Goal: Task Accomplishment & Management: Manage account settings

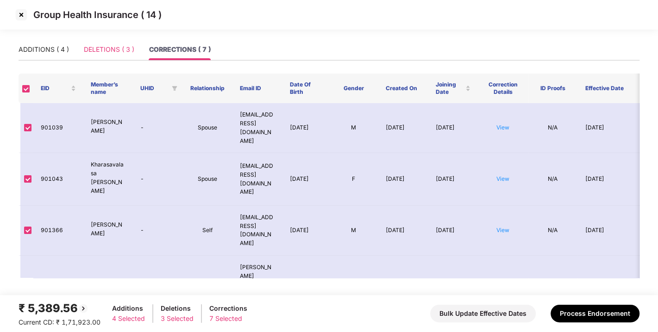
scroll to position [115, 0]
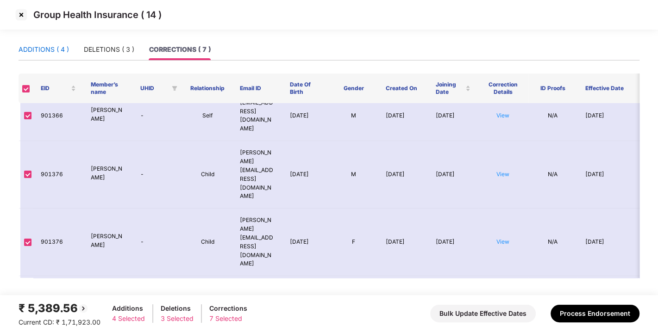
click at [36, 49] on div "ADDITIONS ( 4 )" at bounding box center [44, 49] width 50 height 10
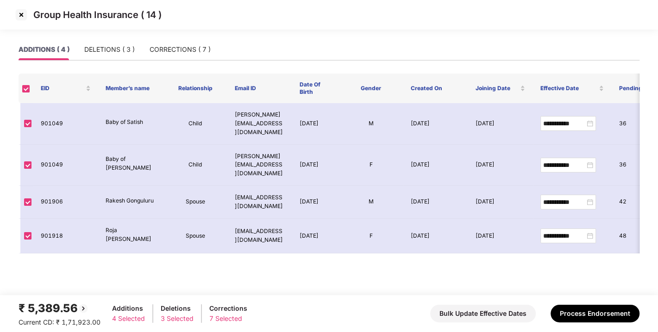
scroll to position [0, 0]
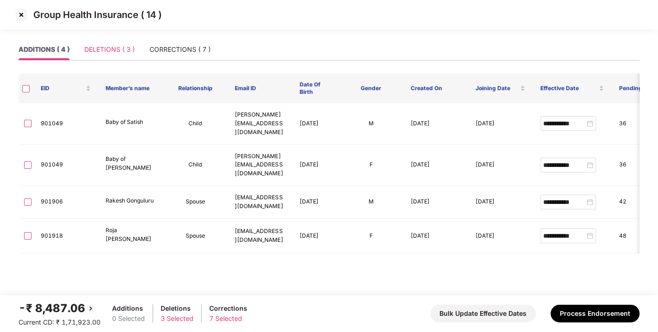
click at [99, 56] on div "DELETIONS ( 3 )" at bounding box center [109, 49] width 50 height 21
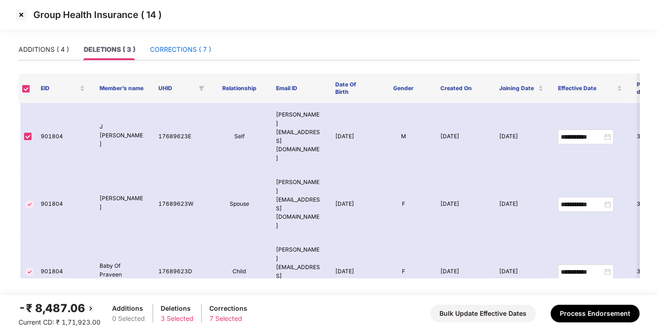
click at [174, 47] on div "CORRECTIONS ( 7 )" at bounding box center [180, 49] width 61 height 10
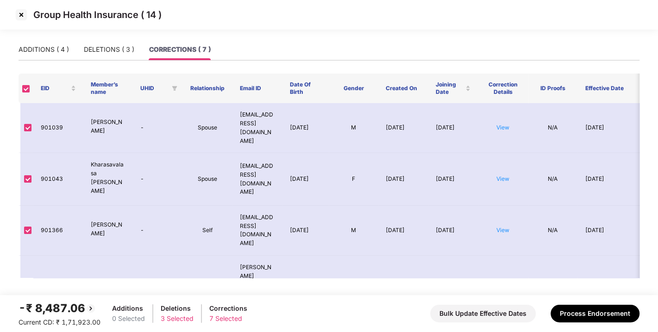
click at [26, 93] on th at bounding box center [26, 89] width 15 height 30
click at [25, 84] on label at bounding box center [25, 88] width 7 height 9
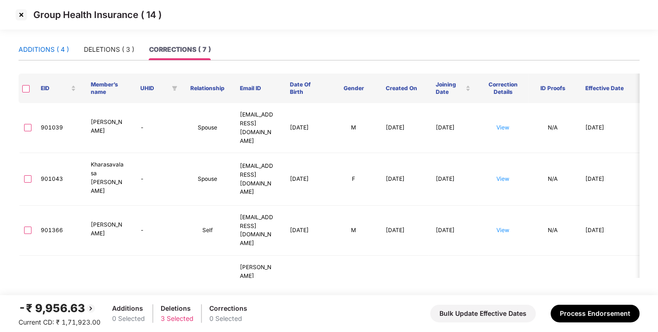
click at [53, 53] on div "ADDITIONS ( 4 )" at bounding box center [44, 49] width 50 height 10
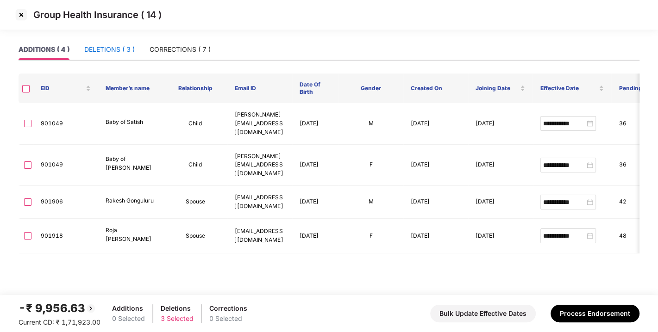
click at [107, 48] on div "DELETIONS ( 3 )" at bounding box center [109, 49] width 50 height 10
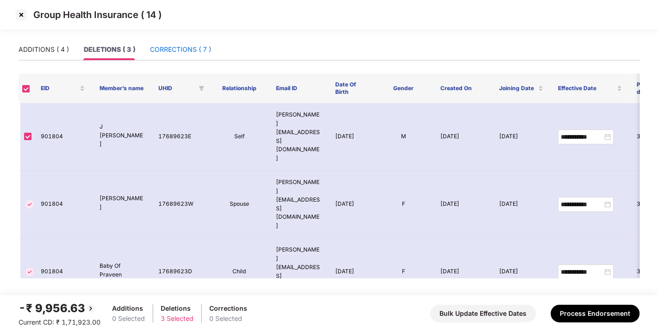
click at [184, 47] on div "CORRECTIONS ( 7 )" at bounding box center [180, 49] width 61 height 10
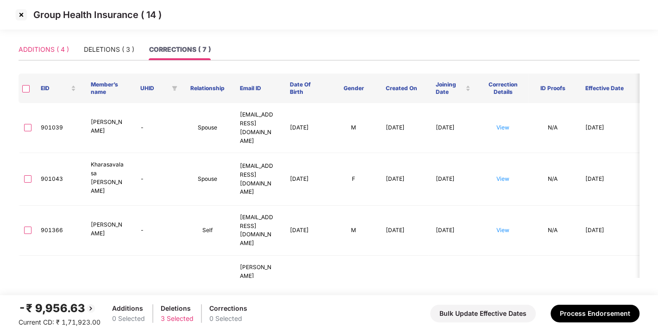
click at [39, 56] on div "ADDITIONS ( 4 )" at bounding box center [44, 49] width 50 height 21
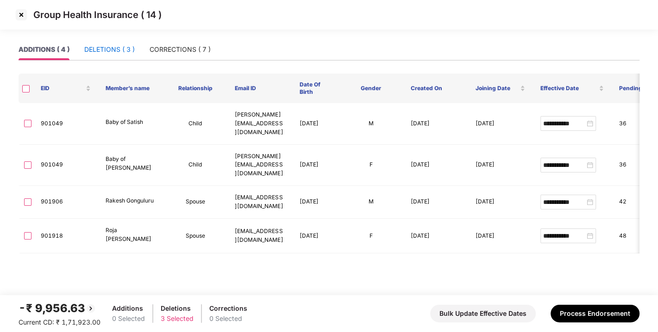
click at [130, 53] on div "DELETIONS ( 3 )" at bounding box center [109, 49] width 50 height 10
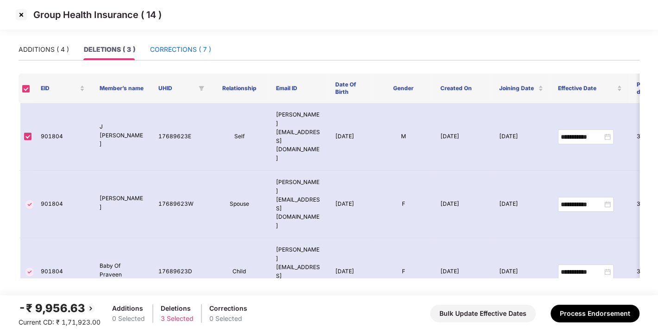
click at [181, 52] on div "CORRECTIONS ( 7 )" at bounding box center [180, 49] width 61 height 10
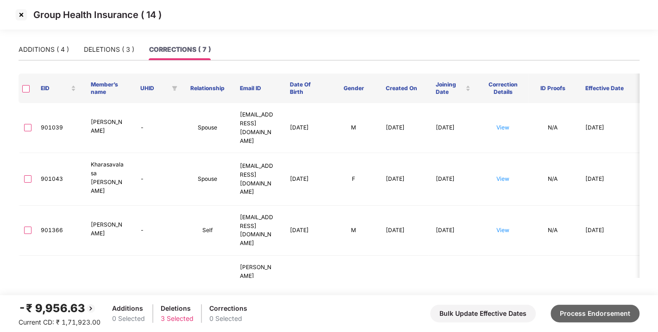
click at [590, 322] on button "Process Endorsement" at bounding box center [594, 314] width 89 height 18
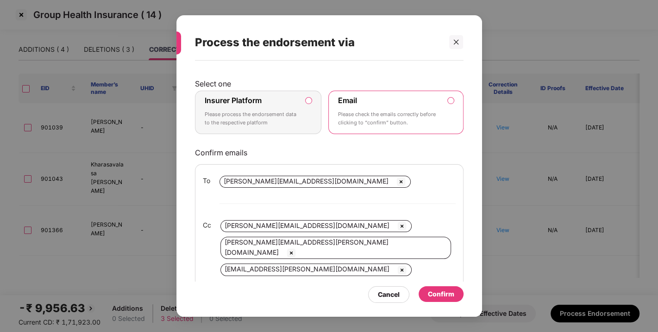
click at [314, 99] on label "Insurer Platform Please process the endorsement data to the respective platform" at bounding box center [258, 113] width 127 height 44
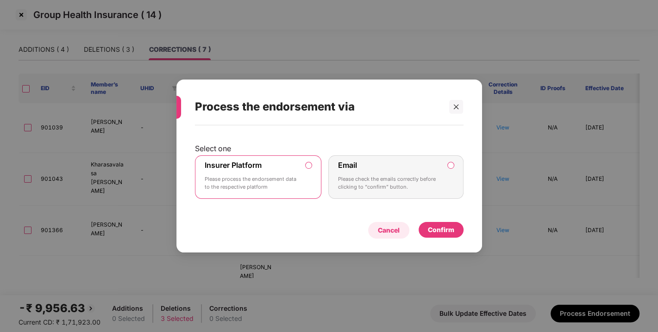
click at [392, 225] on div "Cancel" at bounding box center [389, 230] width 22 height 10
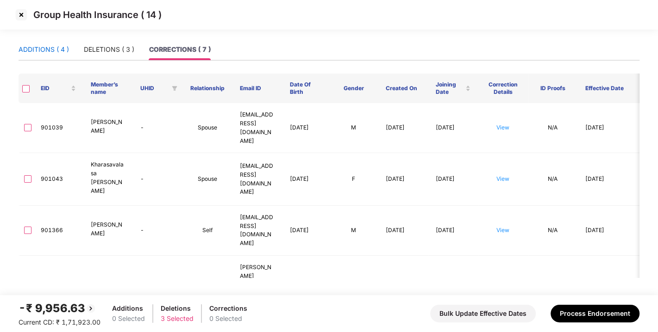
click at [49, 53] on div "ADDITIONS ( 4 )" at bounding box center [44, 49] width 50 height 10
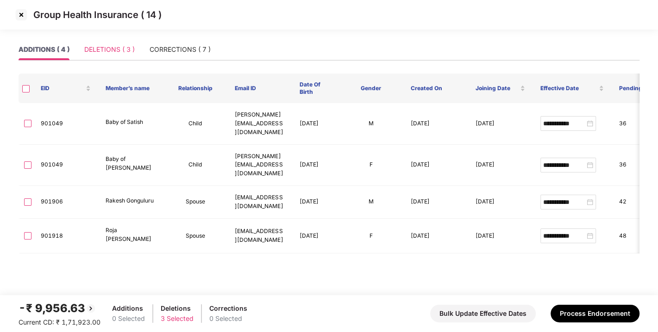
click at [93, 56] on div "DELETIONS ( 3 )" at bounding box center [109, 49] width 50 height 21
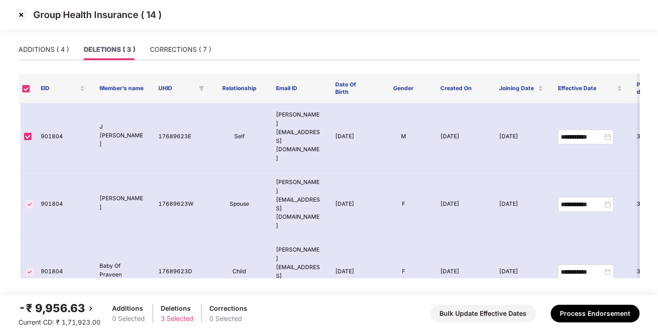
click at [141, 55] on div "ADDITIONS ( 4 ) DELETIONS ( 3 ) CORRECTIONS ( 7 )" at bounding box center [115, 49] width 193 height 21
click at [192, 43] on div "CORRECTIONS ( 7 )" at bounding box center [180, 49] width 61 height 21
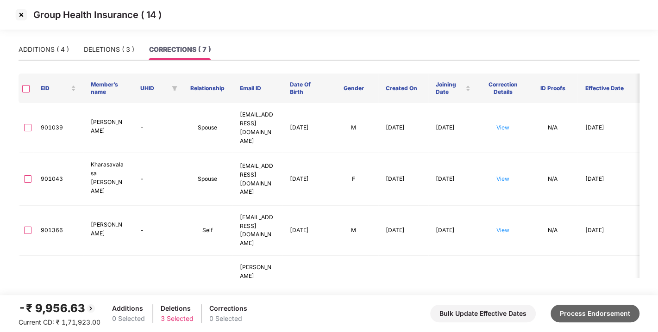
click at [585, 319] on button "Process Endorsement" at bounding box center [594, 314] width 89 height 18
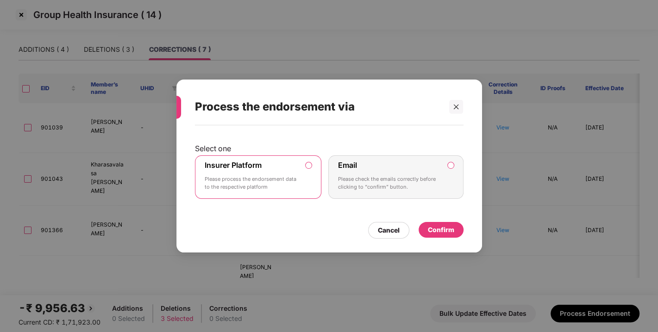
click at [435, 226] on div "Confirm" at bounding box center [441, 230] width 26 height 10
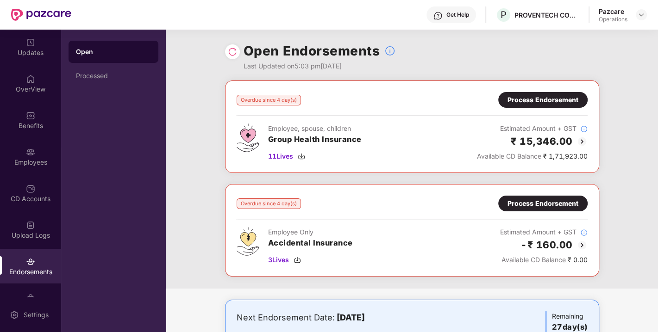
click at [560, 96] on div "Process Endorsement" at bounding box center [542, 100] width 71 height 10
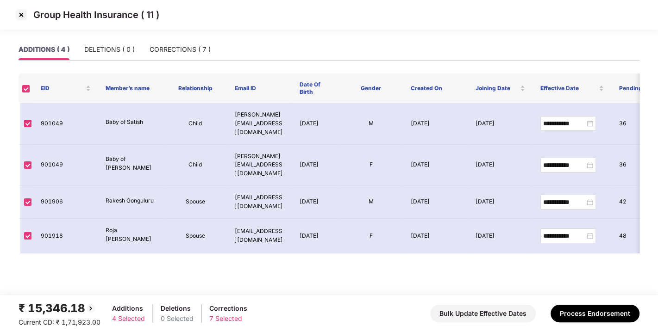
click at [20, 17] on img at bounding box center [21, 14] width 15 height 15
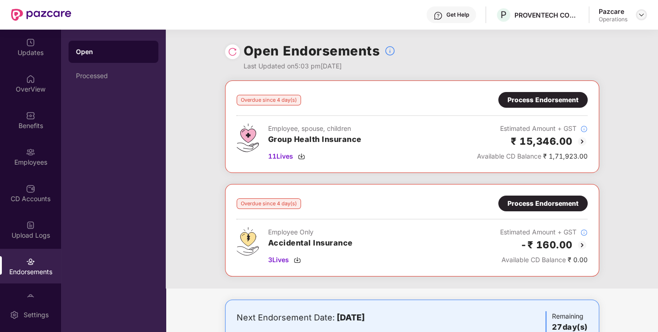
click at [638, 14] on img at bounding box center [640, 14] width 7 height 7
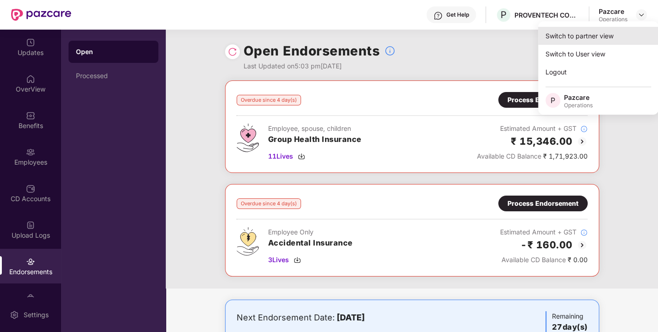
click at [589, 30] on div "Switch to partner view" at bounding box center [598, 36] width 120 height 18
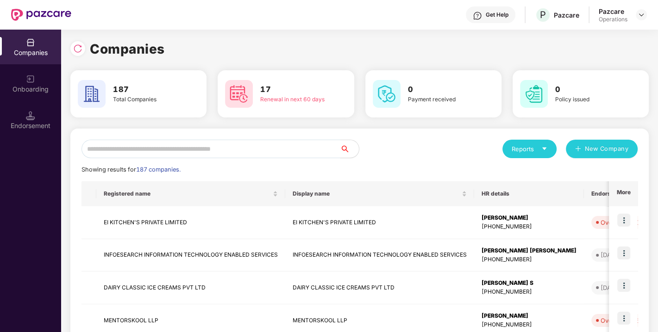
click at [215, 150] on input "text" at bounding box center [210, 149] width 259 height 19
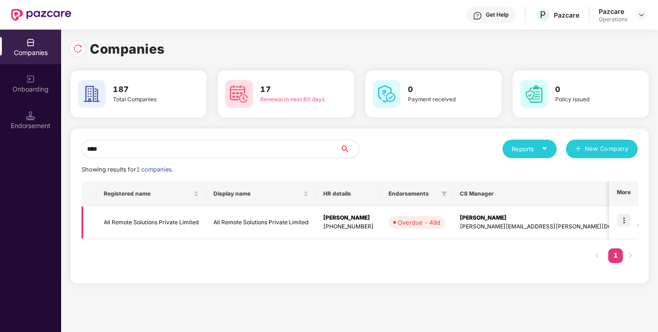
type input "***"
click at [626, 214] on img at bounding box center [623, 220] width 13 height 13
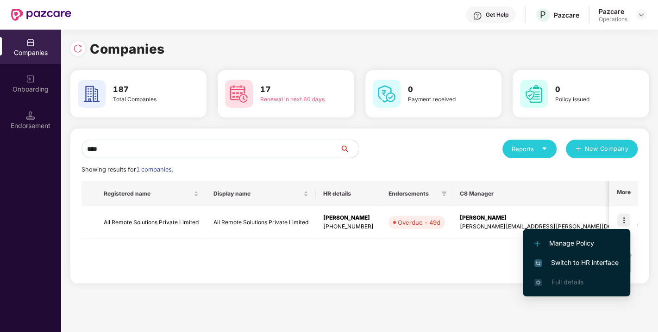
click at [574, 261] on span "Switch to HR interface" at bounding box center [576, 263] width 84 height 10
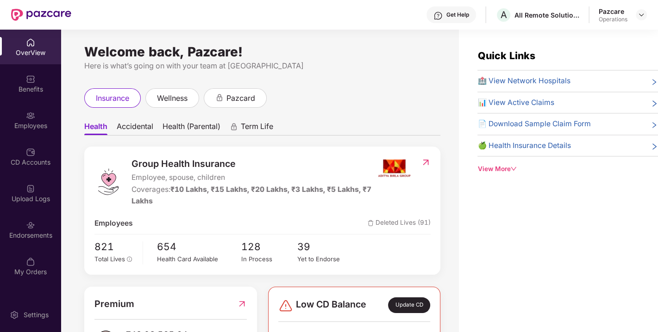
click at [22, 234] on div "Endorsements" at bounding box center [30, 235] width 61 height 9
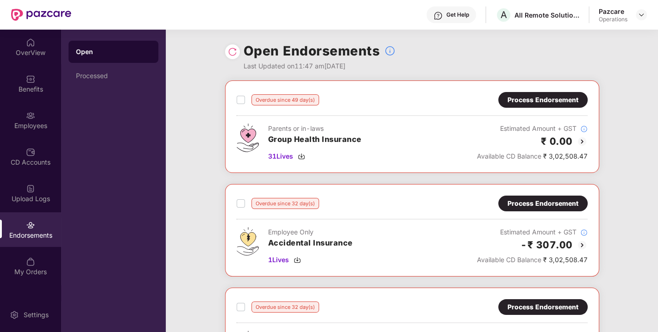
click at [229, 49] on img at bounding box center [232, 51] width 9 height 9
click at [642, 15] on img at bounding box center [640, 14] width 7 height 7
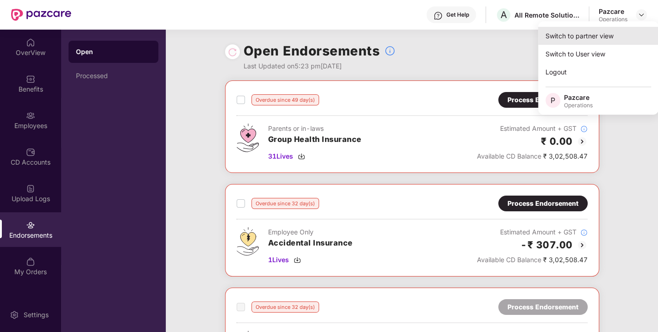
click at [580, 31] on div "Switch to partner view" at bounding box center [598, 36] width 120 height 18
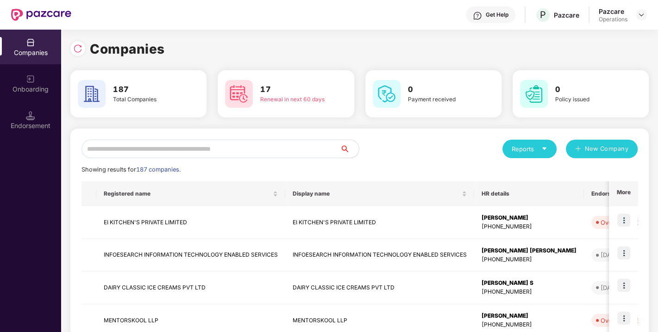
click at [17, 118] on div "Endorsement" at bounding box center [30, 120] width 61 height 35
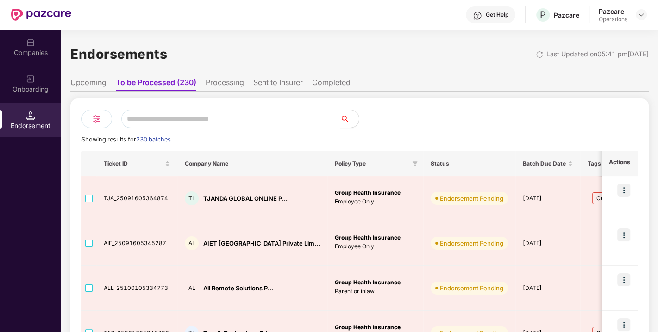
click at [89, 85] on li "Upcoming" at bounding box center [88, 84] width 36 height 13
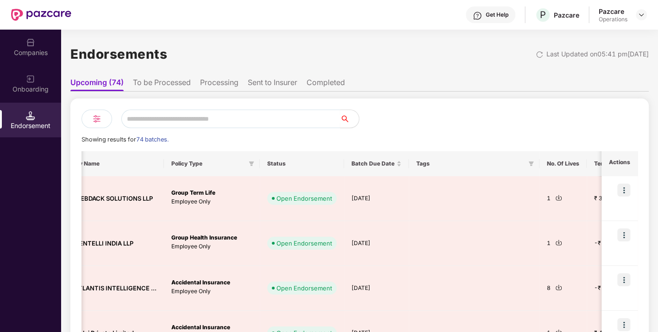
click at [162, 76] on ul "Upcoming (74) To be Processed Processing Sent to Insurer Completed" at bounding box center [359, 82] width 578 height 19
click at [174, 90] on li "To be Processed" at bounding box center [162, 84] width 58 height 13
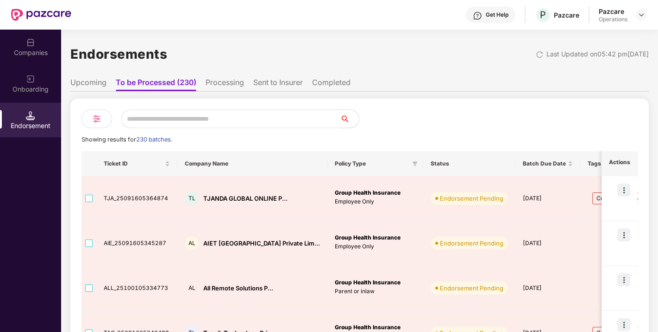
click at [84, 87] on li "Upcoming" at bounding box center [88, 84] width 36 height 13
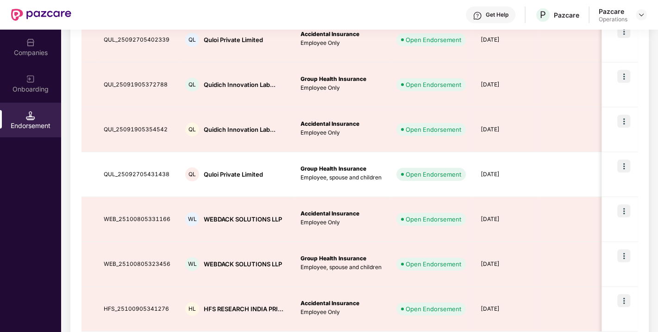
scroll to position [336, 0]
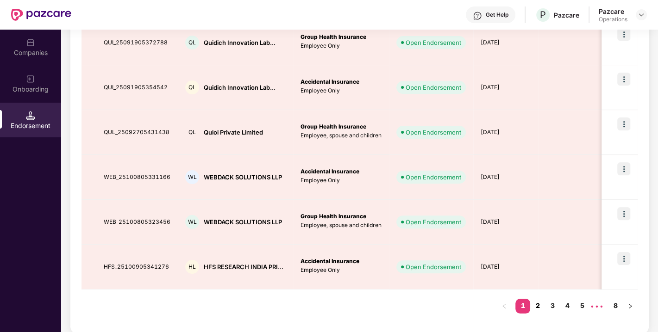
click at [535, 305] on link "2" at bounding box center [537, 306] width 15 height 14
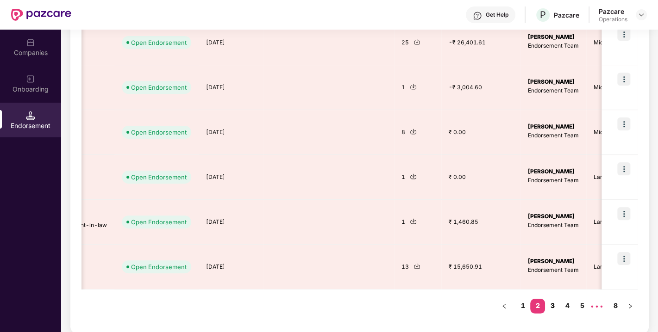
click at [553, 307] on link "3" at bounding box center [552, 306] width 15 height 14
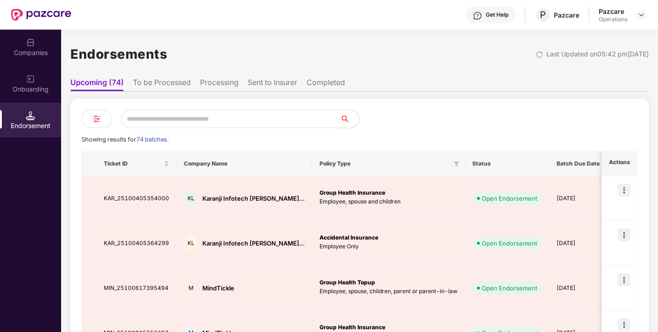
scroll to position [0, 0]
click at [42, 48] on div "Companies" at bounding box center [30, 52] width 61 height 9
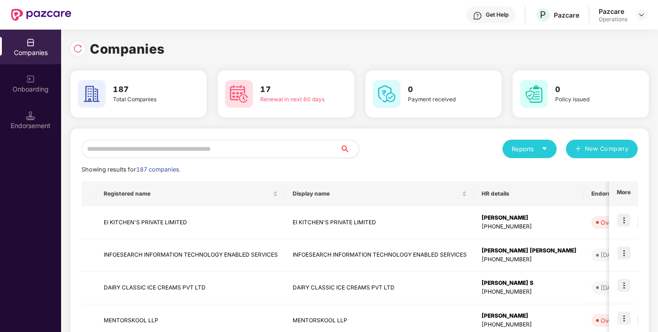
click at [200, 148] on input "text" at bounding box center [210, 149] width 259 height 19
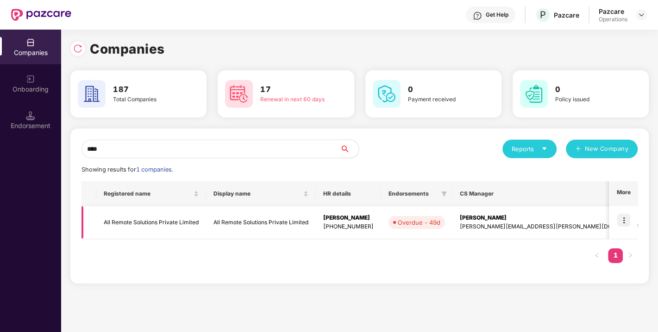
type input "***"
click at [622, 218] on img at bounding box center [623, 220] width 13 height 13
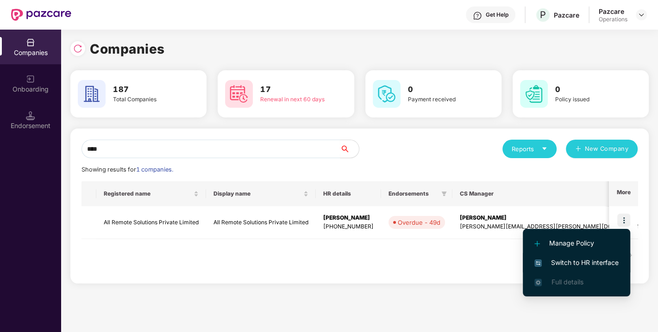
click at [580, 256] on li "Switch to HR interface" at bounding box center [575, 262] width 107 height 19
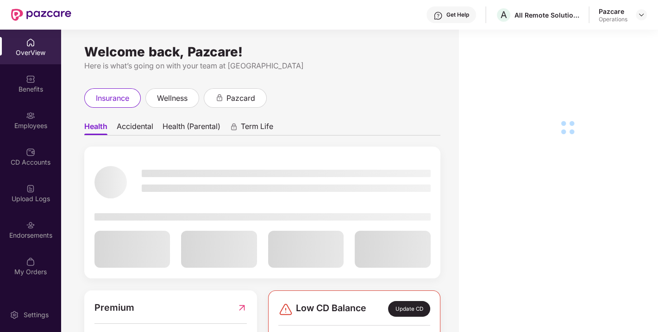
click at [38, 241] on div "Endorsements" at bounding box center [30, 229] width 61 height 35
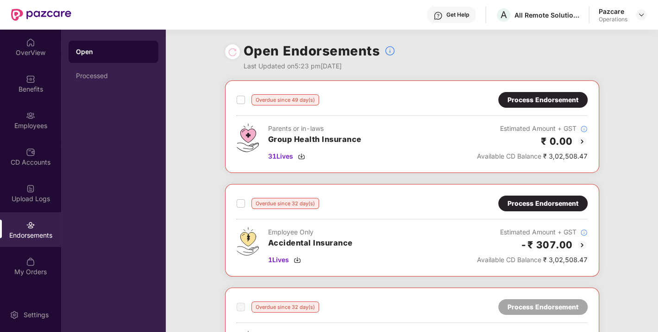
click at [532, 205] on div "Process Endorsement" at bounding box center [542, 204] width 71 height 10
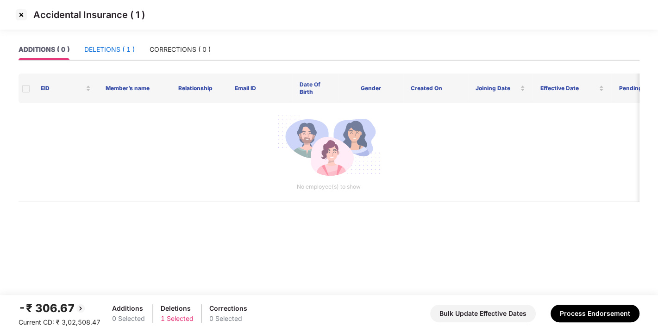
click at [107, 45] on div "DELETIONS ( 1 )" at bounding box center [109, 49] width 50 height 10
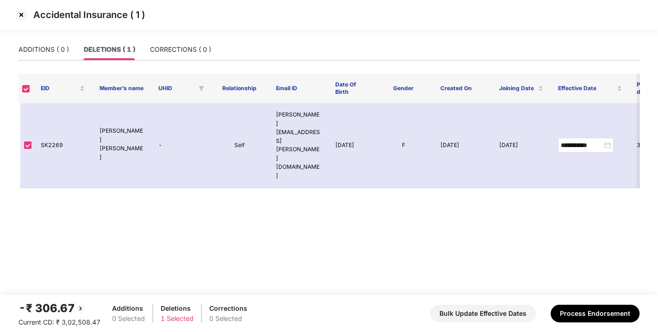
click at [17, 17] on img at bounding box center [21, 14] width 15 height 15
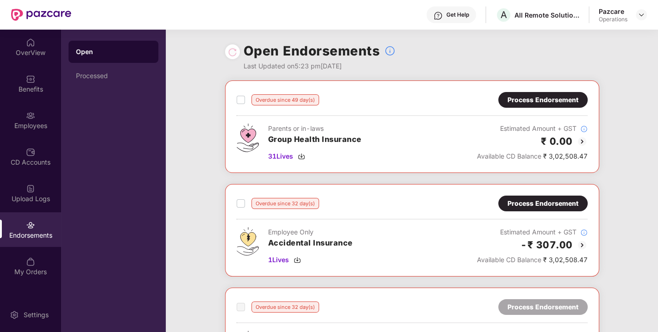
click at [551, 95] on div "Process Endorsement" at bounding box center [542, 100] width 71 height 10
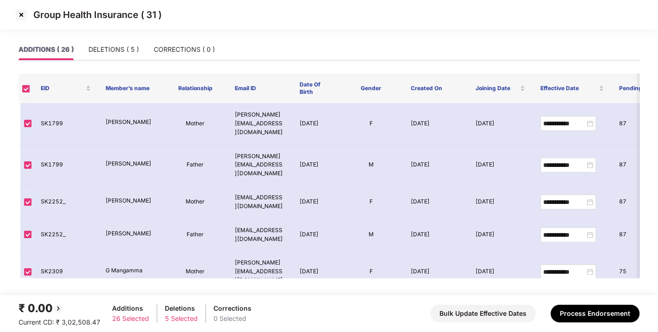
click at [19, 19] on img at bounding box center [21, 14] width 15 height 15
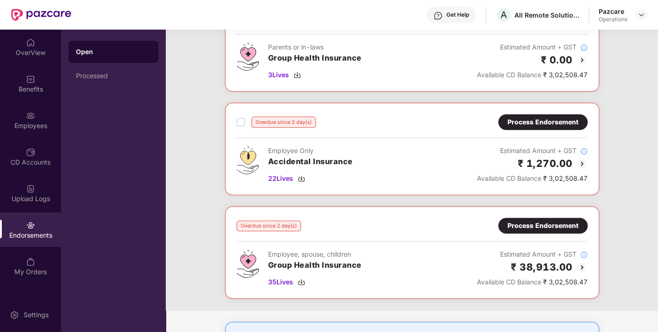
scroll to position [392, 0]
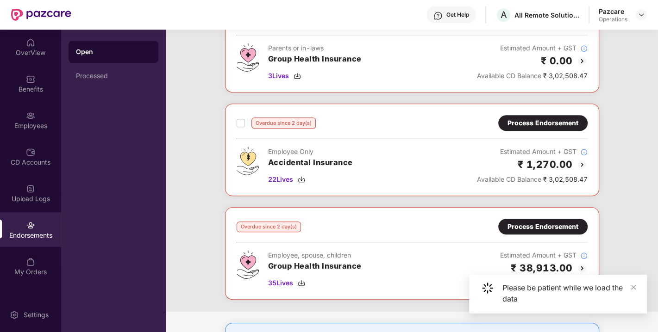
click at [543, 222] on div "Process Endorsement" at bounding box center [542, 227] width 71 height 10
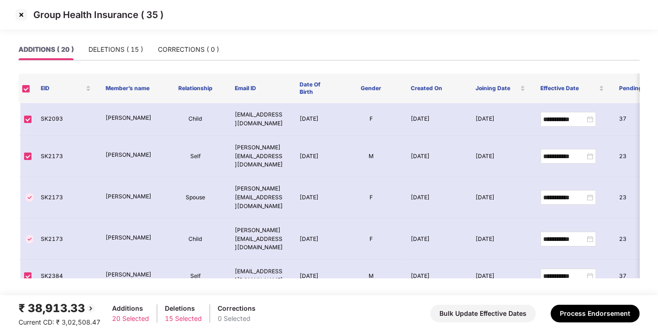
click at [23, 14] on img at bounding box center [21, 14] width 15 height 15
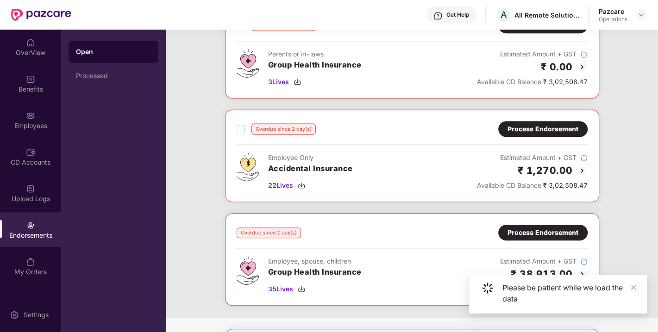
scroll to position [386, 0]
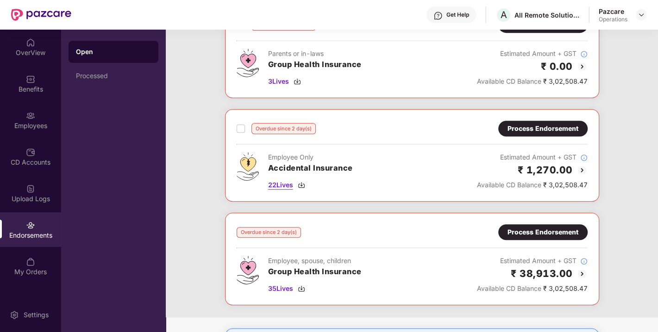
click at [299, 181] on img at bounding box center [301, 184] width 7 height 7
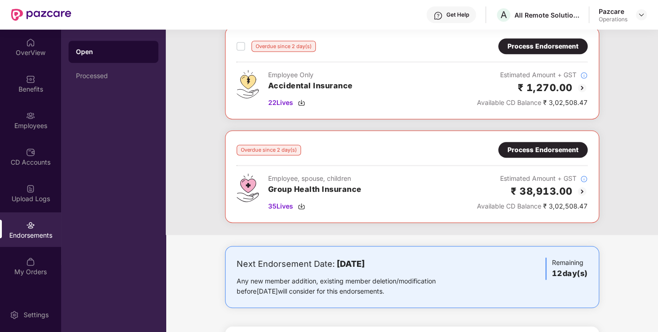
scroll to position [471, 0]
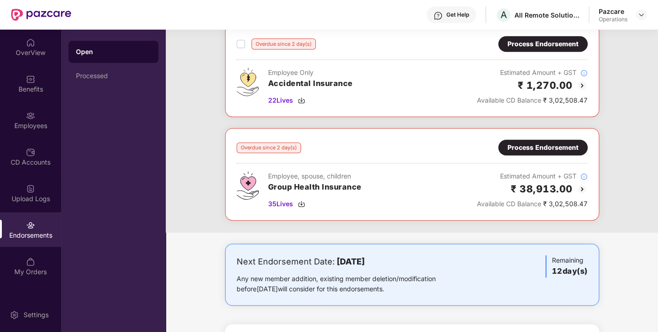
click at [537, 143] on div "Process Endorsement" at bounding box center [542, 148] width 71 height 10
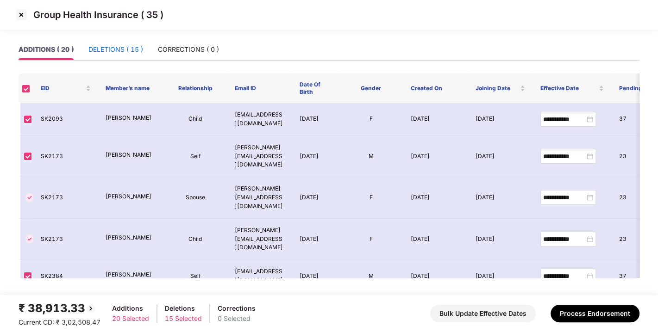
click at [121, 44] on div "DELETIONS ( 15 )" at bounding box center [115, 49] width 55 height 10
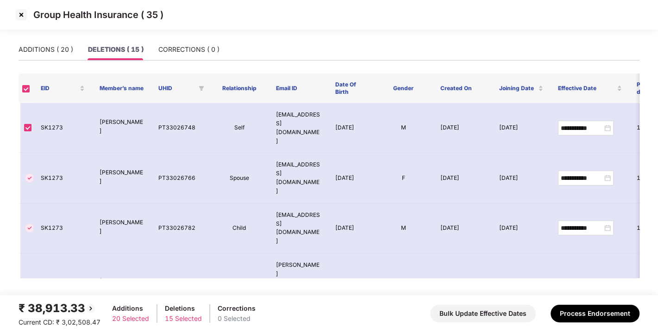
click at [23, 11] on img at bounding box center [21, 14] width 15 height 15
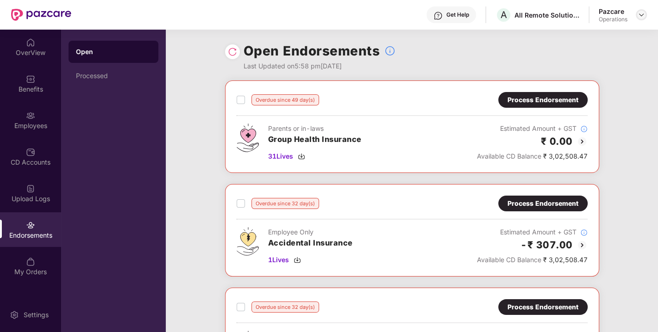
click at [642, 12] on img at bounding box center [640, 14] width 7 height 7
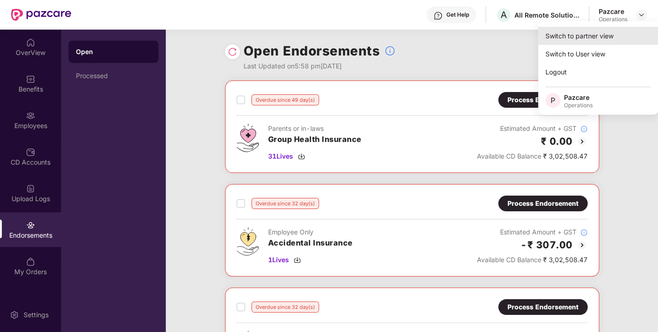
click at [585, 44] on div "Switch to partner view" at bounding box center [598, 36] width 120 height 18
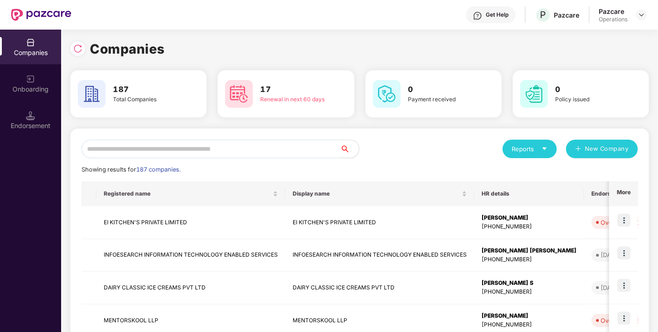
click at [188, 155] on input "text" at bounding box center [210, 149] width 259 height 19
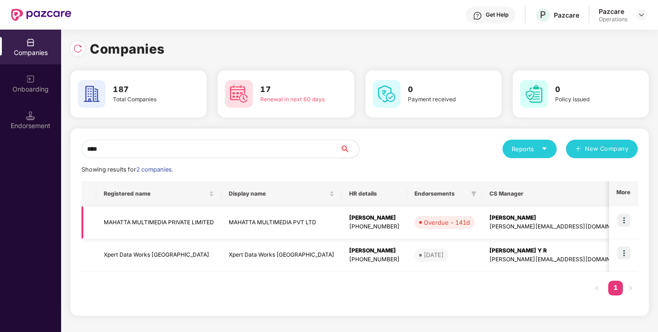
type input "****"
click at [626, 214] on img at bounding box center [623, 220] width 13 height 13
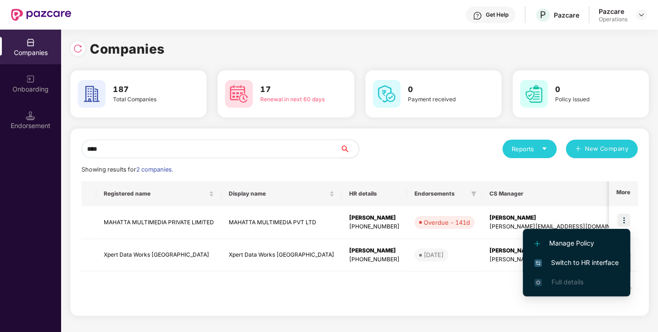
click at [578, 263] on span "Switch to HR interface" at bounding box center [576, 263] width 84 height 10
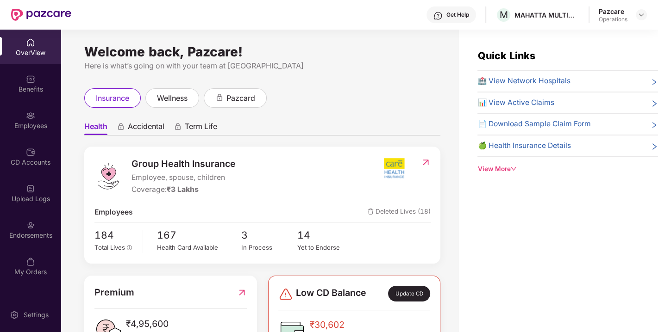
click at [37, 230] on div "Endorsements" at bounding box center [30, 229] width 61 height 35
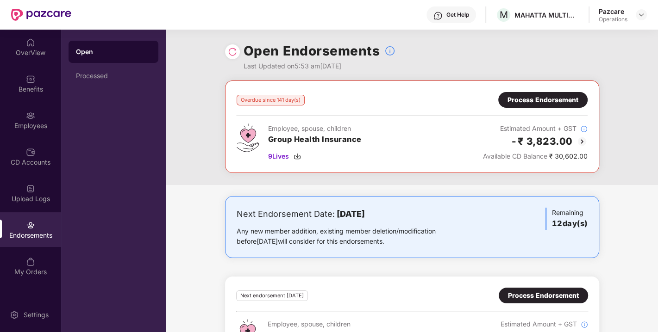
click at [232, 57] on div at bounding box center [232, 51] width 15 height 15
click at [231, 55] on img at bounding box center [232, 51] width 9 height 9
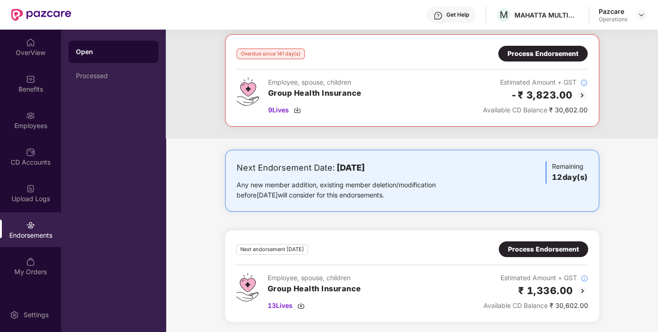
click at [545, 256] on div "Process Endorsement" at bounding box center [542, 250] width 89 height 16
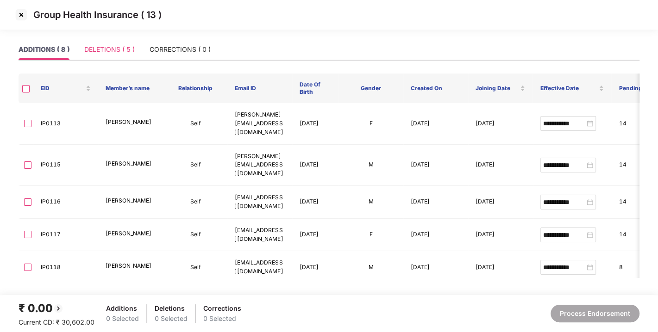
click at [99, 43] on div "DELETIONS ( 5 )" at bounding box center [109, 49] width 50 height 21
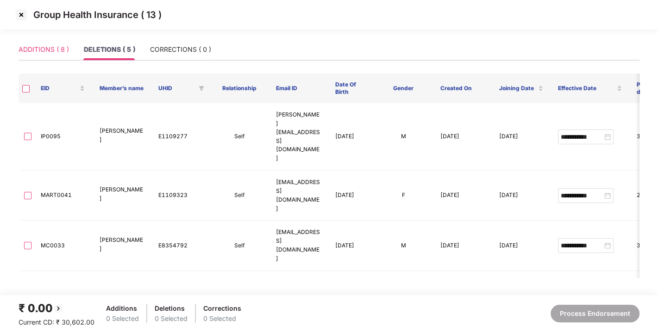
click at [50, 43] on div "ADDITIONS ( 8 )" at bounding box center [44, 49] width 50 height 21
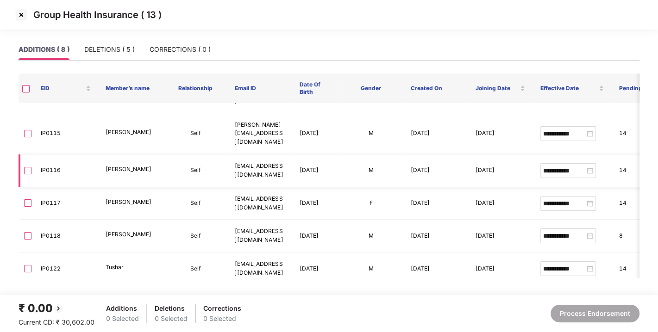
scroll to position [86, 0]
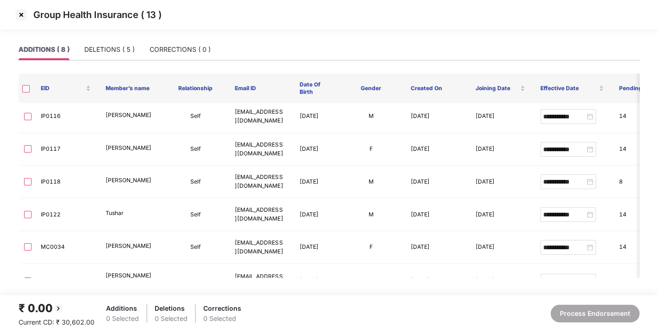
click at [14, 14] on img at bounding box center [21, 14] width 15 height 15
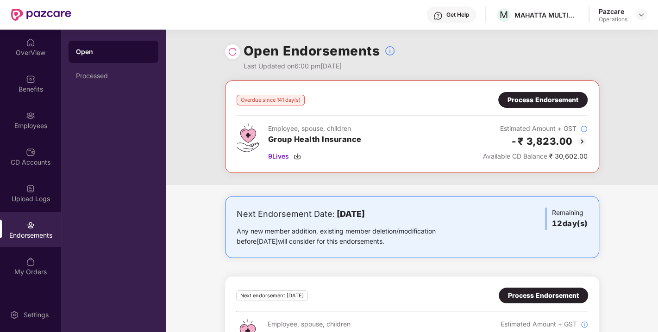
click at [232, 51] on img at bounding box center [232, 51] width 9 height 9
click at [523, 98] on div "Process Endorsement" at bounding box center [542, 100] width 71 height 10
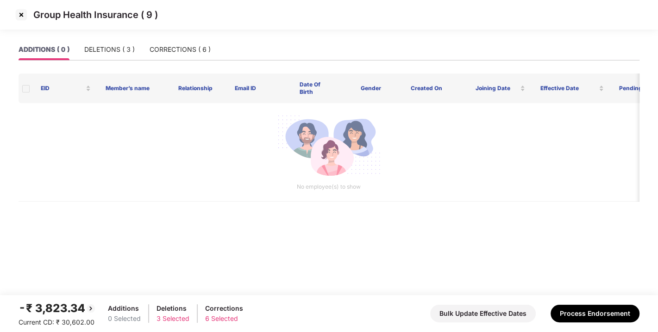
click at [25, 13] on img at bounding box center [21, 14] width 15 height 15
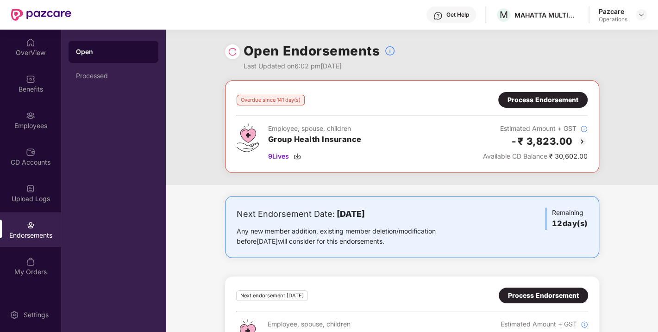
click at [539, 99] on div "Process Endorsement" at bounding box center [542, 100] width 71 height 10
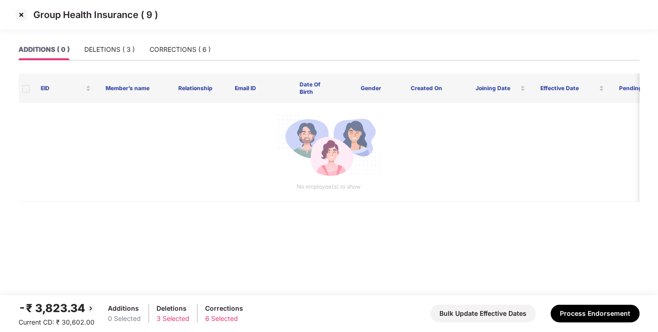
click at [137, 46] on div "ADDITIONS ( 0 ) DELETIONS ( 3 ) CORRECTIONS ( 6 )" at bounding box center [115, 49] width 192 height 21
click at [124, 46] on div "DELETIONS ( 3 )" at bounding box center [109, 49] width 50 height 10
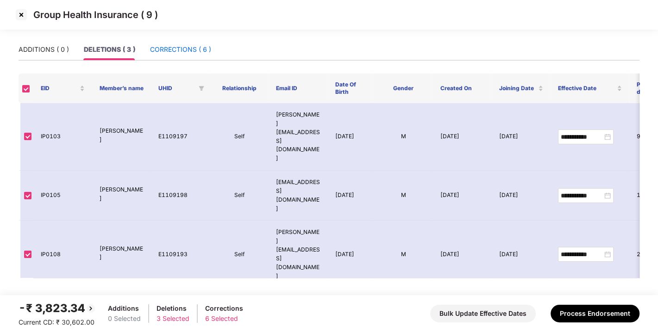
click at [182, 49] on div "CORRECTIONS ( 6 )" at bounding box center [180, 49] width 61 height 10
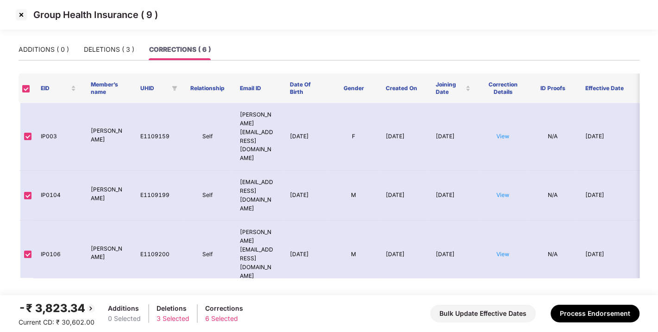
click at [21, 14] on img at bounding box center [21, 14] width 15 height 15
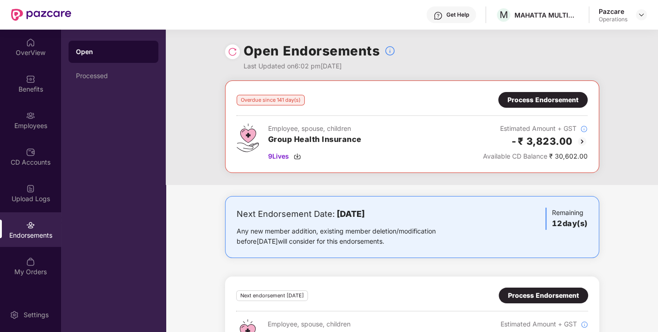
scroll to position [46, 0]
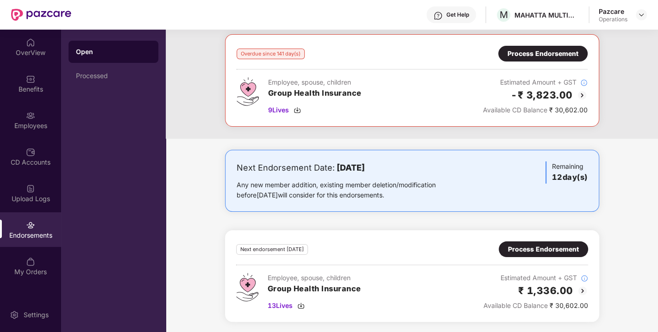
click at [545, 246] on div "Process Endorsement" at bounding box center [543, 249] width 71 height 10
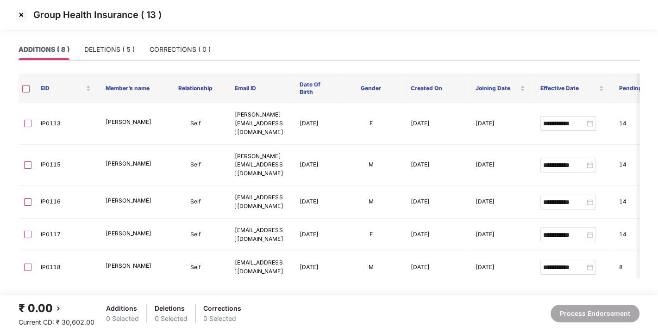
click at [22, 15] on img at bounding box center [21, 14] width 15 height 15
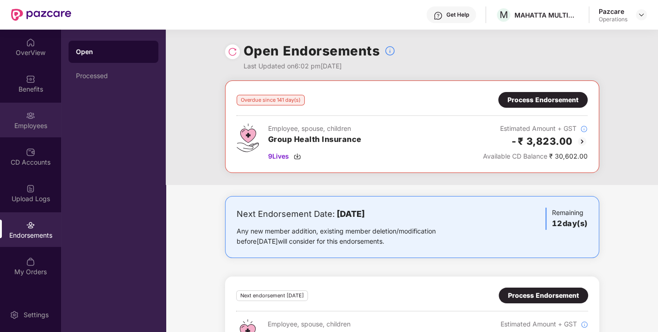
click at [37, 124] on div "Employees" at bounding box center [30, 125] width 61 height 9
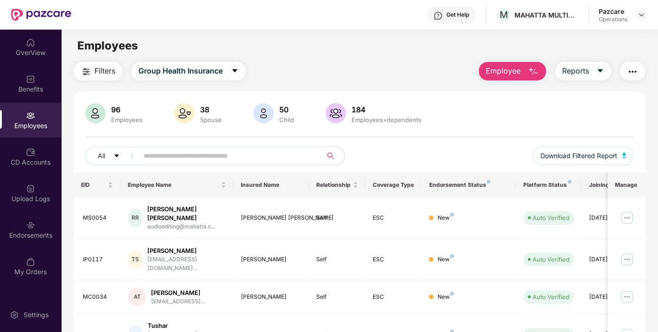
click at [167, 155] on input "text" at bounding box center [226, 156] width 166 height 14
click at [31, 116] on img at bounding box center [30, 115] width 9 height 9
click at [179, 155] on input "text" at bounding box center [226, 156] width 166 height 14
click at [25, 230] on div "Endorsements" at bounding box center [30, 229] width 61 height 35
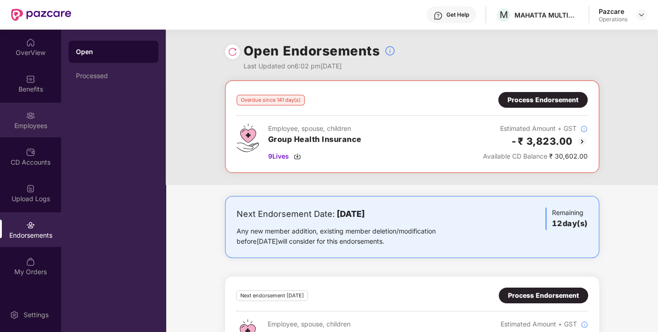
click at [30, 116] on img at bounding box center [30, 115] width 9 height 9
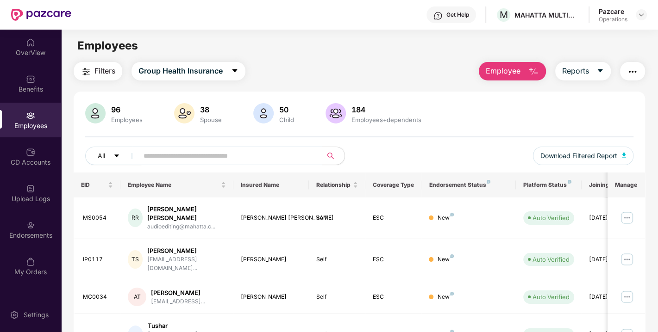
click at [98, 67] on span "Filters" at bounding box center [104, 71] width 21 height 12
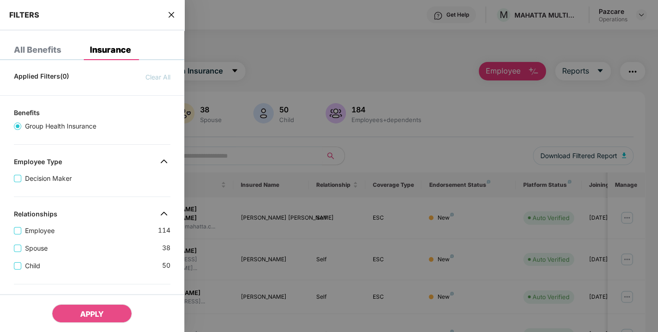
scroll to position [256, 0]
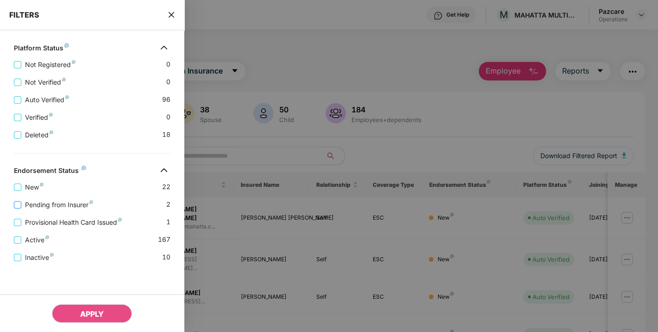
click at [48, 200] on span "Pending from Insurer" at bounding box center [58, 205] width 75 height 10
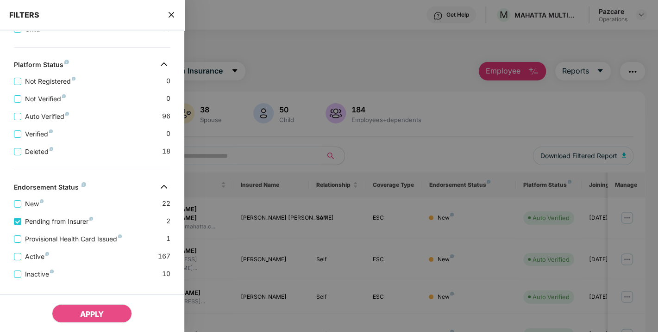
click at [50, 234] on div "Provisional Health Card Issued 1" at bounding box center [92, 236] width 156 height 18
click at [50, 241] on span "Provisional Health Card Issued" at bounding box center [73, 239] width 104 height 10
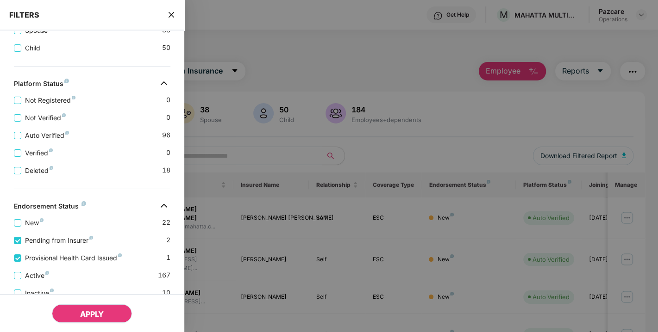
click at [79, 316] on button "APPLY" at bounding box center [92, 314] width 80 height 19
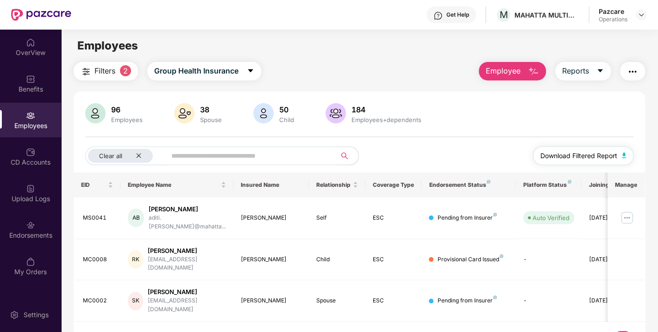
click at [627, 152] on button "Download Filtered Report" at bounding box center [583, 156] width 101 height 19
click at [633, 72] on img "button" at bounding box center [632, 71] width 11 height 11
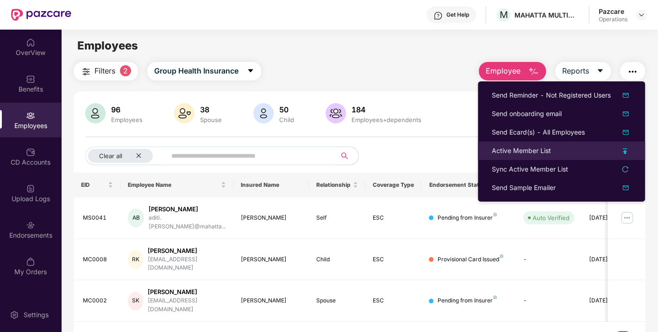
click at [534, 147] on div "Active Member List" at bounding box center [520, 151] width 59 height 10
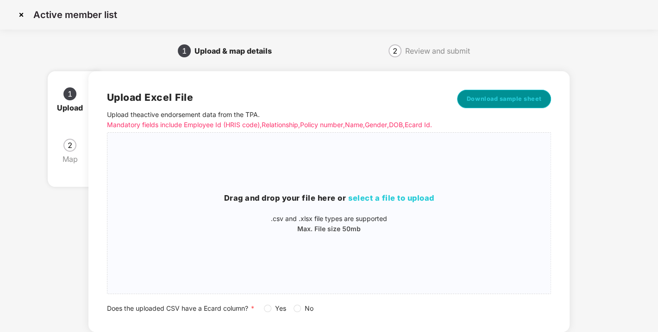
click at [498, 103] on span "Download sample sheet" at bounding box center [503, 98] width 75 height 9
click at [388, 203] on span "select a file to upload" at bounding box center [391, 197] width 86 height 9
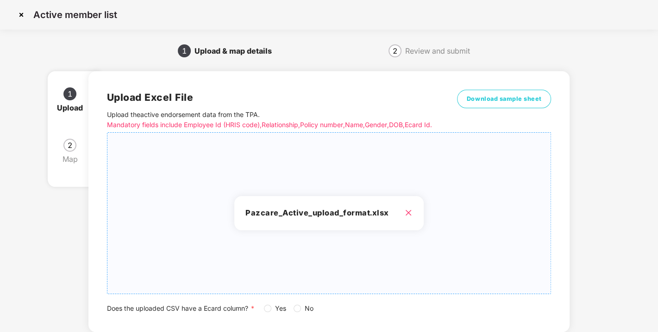
scroll to position [68, 0]
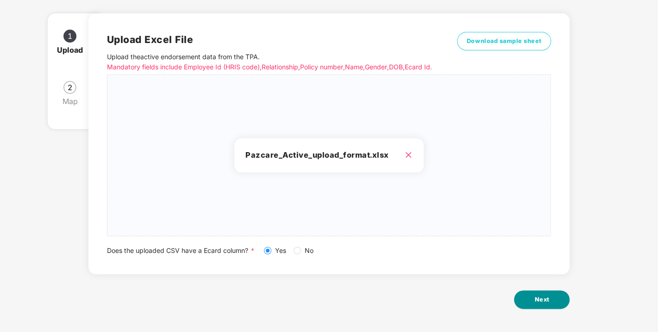
click at [531, 296] on button "Next" at bounding box center [542, 300] width 56 height 19
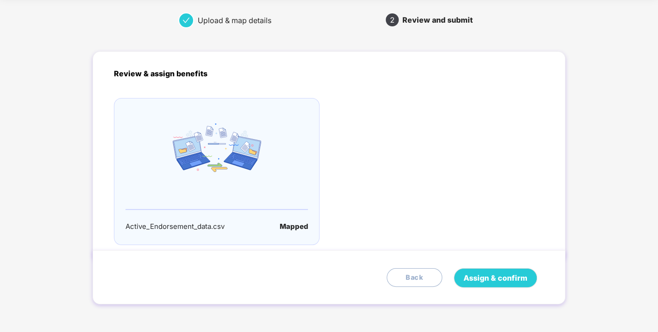
scroll to position [0, 0]
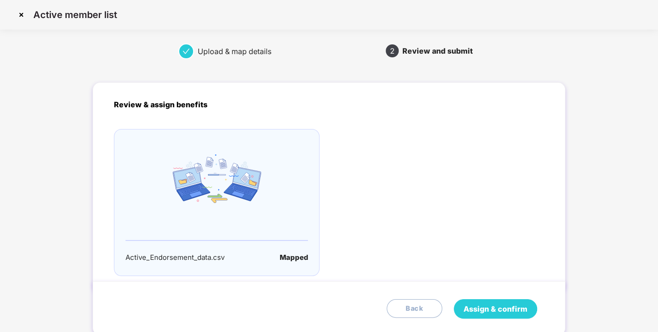
click at [485, 316] on button "Assign & confirm" at bounding box center [495, 308] width 83 height 19
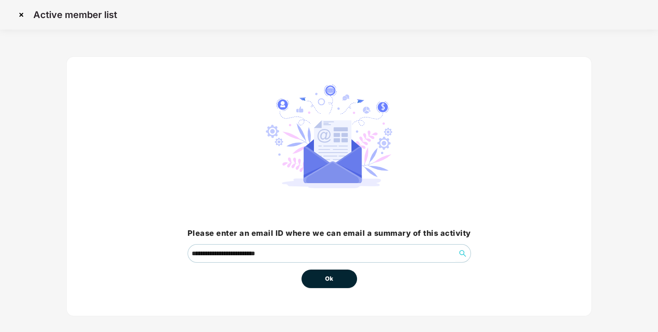
click at [329, 281] on span "Ok" at bounding box center [329, 278] width 8 height 9
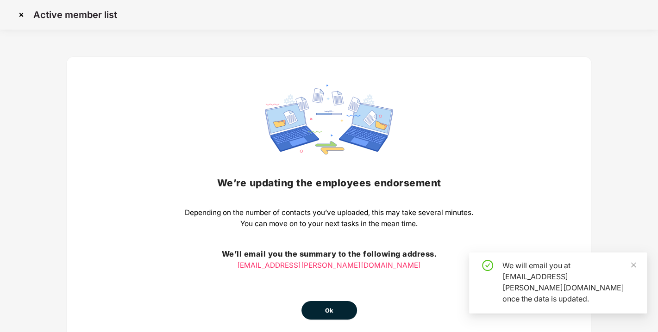
click at [326, 309] on span "Ok" at bounding box center [329, 310] width 8 height 9
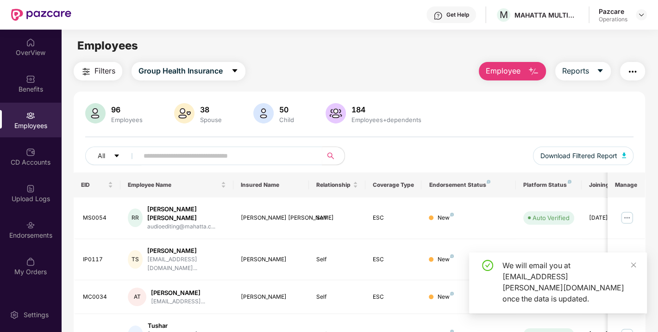
click at [89, 75] on img "button" at bounding box center [86, 71] width 11 height 11
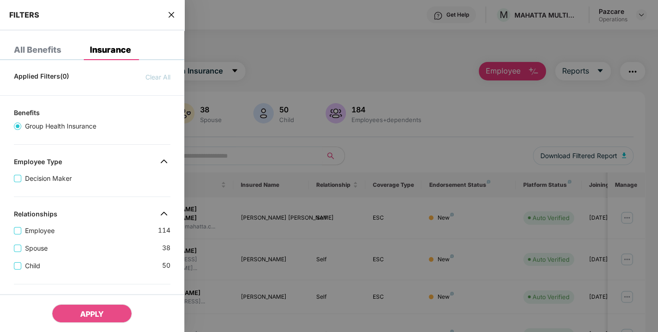
scroll to position [256, 0]
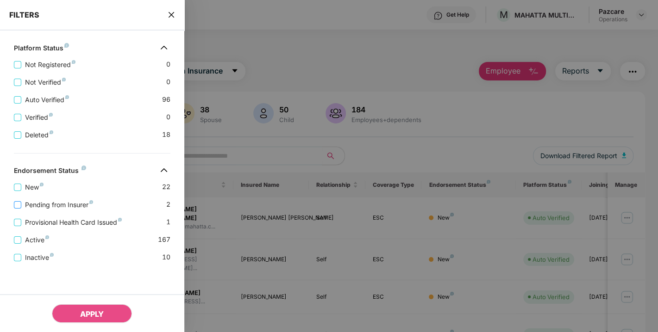
click at [31, 205] on span "Pending from Insurer" at bounding box center [58, 205] width 75 height 10
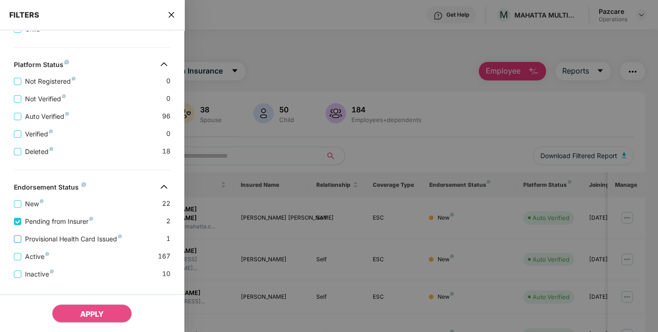
click at [54, 244] on span "Provisional Health Card Issued" at bounding box center [73, 239] width 104 height 10
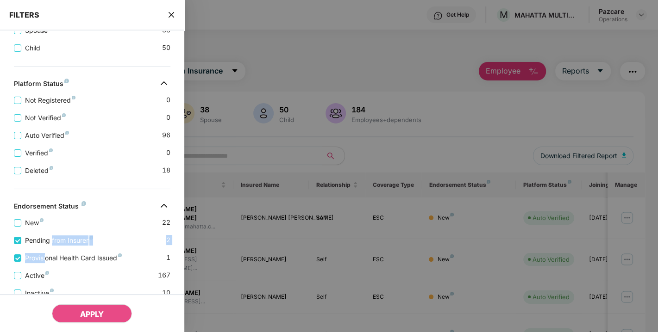
drag, startPoint x: 53, startPoint y: 230, endPoint x: 45, endPoint y: 250, distance: 21.8
click at [45, 250] on div "New 22 Pending from Insurer 2 Provisional Health Card Issued 1 Active 167 Inact…" at bounding box center [92, 255] width 184 height 88
click at [45, 250] on div "Provisional Health Card Issued 1" at bounding box center [92, 255] width 156 height 18
click at [37, 246] on span "Pending from Insurer" at bounding box center [58, 241] width 75 height 10
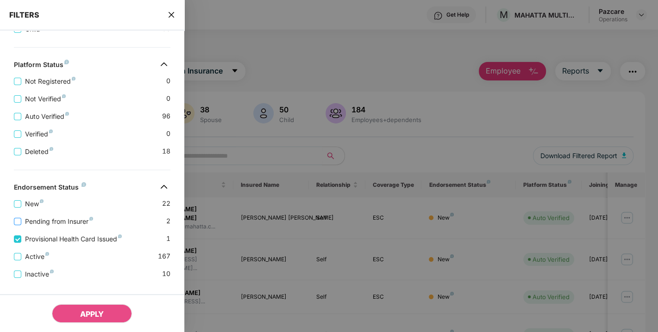
click at [50, 222] on span "Pending from Insurer" at bounding box center [58, 222] width 75 height 10
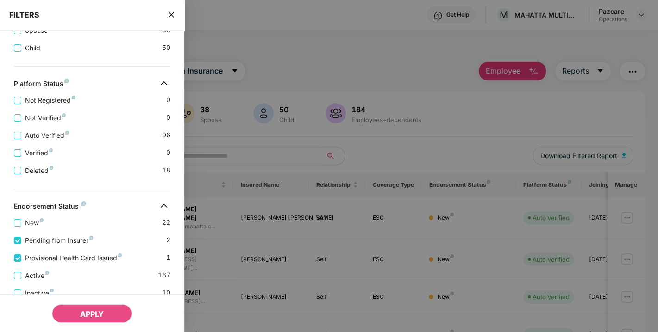
click at [49, 251] on div "Provisional Health Card Issued 1" at bounding box center [92, 255] width 156 height 18
click at [50, 260] on span "Provisional Health Card Issued" at bounding box center [73, 258] width 104 height 10
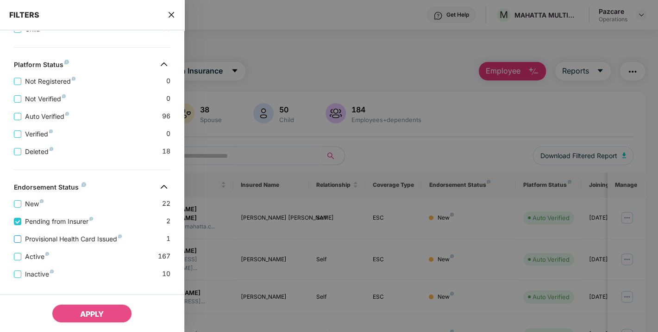
click at [45, 239] on span "Provisional Health Card Issued" at bounding box center [73, 239] width 104 height 10
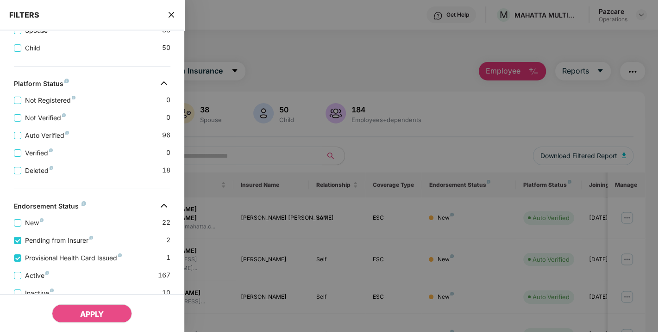
click at [86, 303] on div "APPLY" at bounding box center [92, 313] width 184 height 38
drag, startPoint x: 86, startPoint y: 303, endPoint x: 93, endPoint y: 323, distance: 20.6
click at [93, 323] on div "APPLY" at bounding box center [92, 313] width 184 height 38
click at [93, 323] on button "APPLY" at bounding box center [92, 314] width 80 height 19
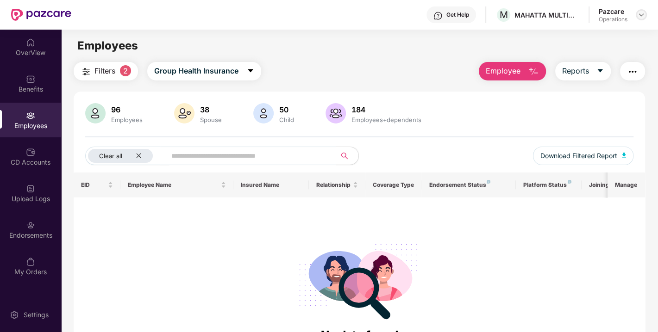
click at [643, 16] on img at bounding box center [640, 14] width 7 height 7
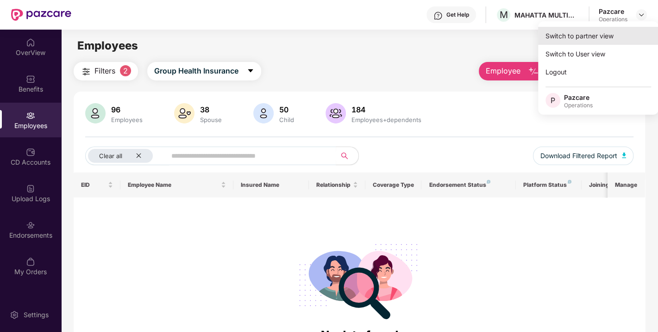
click at [582, 37] on div "Switch to partner view" at bounding box center [598, 36] width 120 height 18
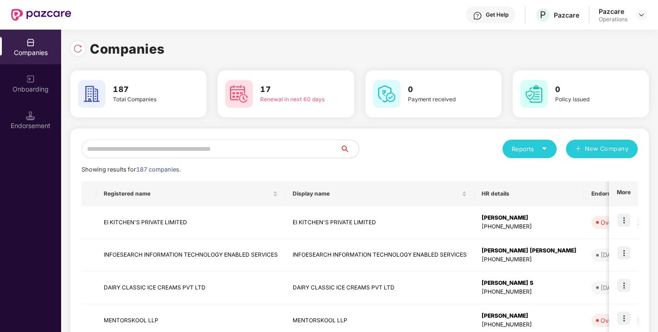
click at [186, 150] on input "text" at bounding box center [210, 149] width 259 height 19
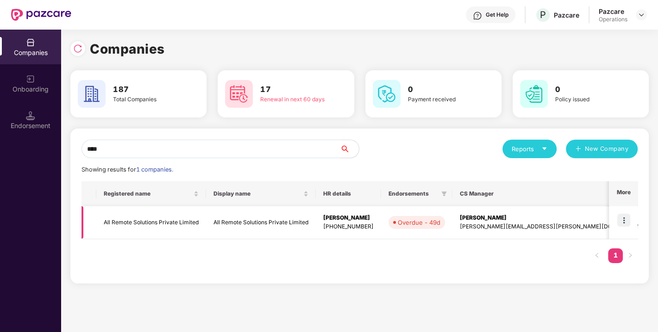
type input "***"
click at [621, 217] on img at bounding box center [623, 220] width 13 height 13
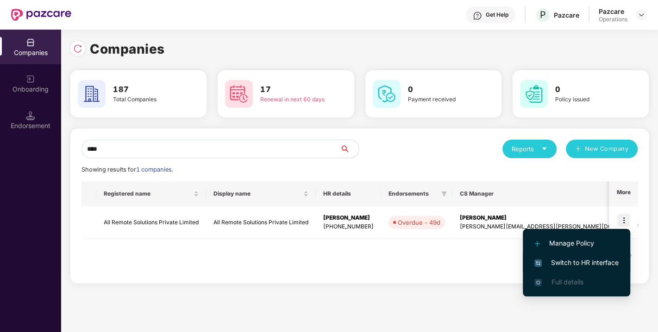
click at [589, 256] on li "Switch to HR interface" at bounding box center [575, 262] width 107 height 19
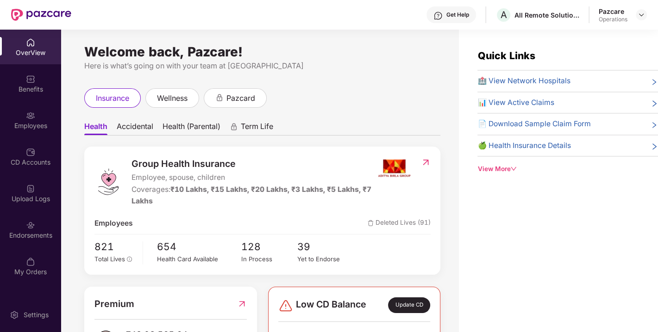
click at [31, 239] on div "Endorsements" at bounding box center [30, 235] width 61 height 9
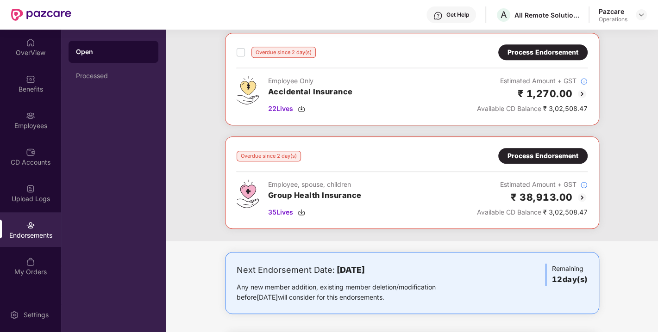
scroll to position [463, 0]
click at [511, 150] on div "Process Endorsement" at bounding box center [542, 155] width 71 height 10
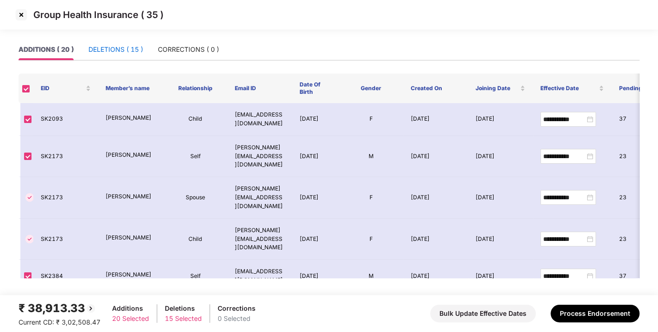
click at [124, 46] on div "DELETIONS ( 15 )" at bounding box center [115, 49] width 55 height 10
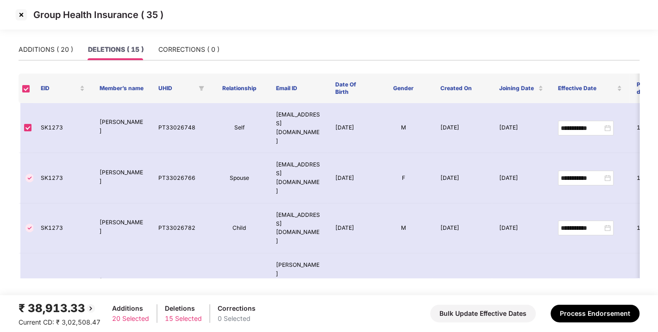
click at [20, 17] on img at bounding box center [21, 14] width 15 height 15
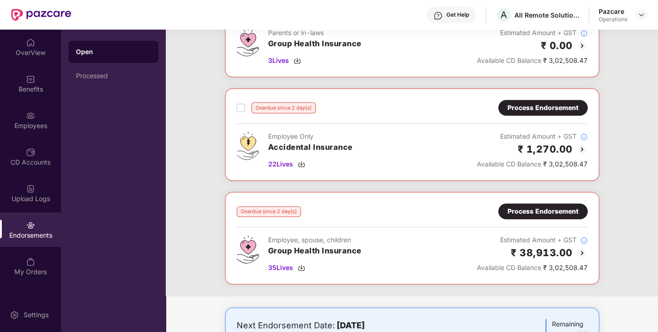
scroll to position [449, 0]
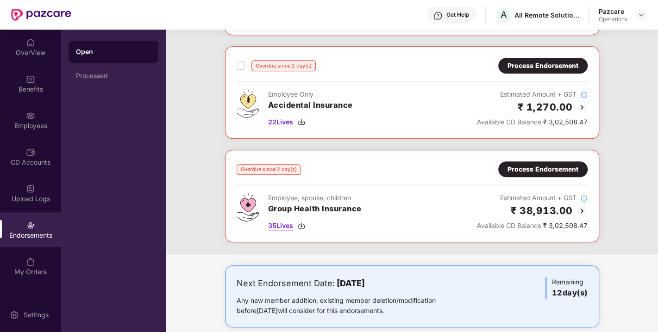
click at [300, 223] on img at bounding box center [301, 225] width 7 height 7
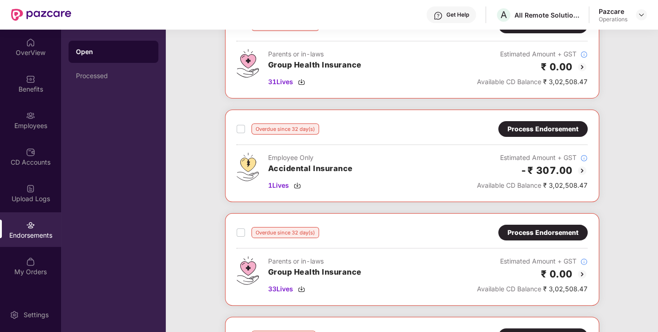
scroll to position [0, 0]
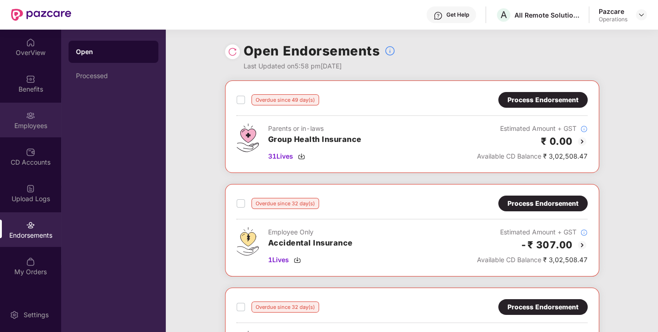
click at [24, 111] on div "Employees" at bounding box center [30, 120] width 61 height 35
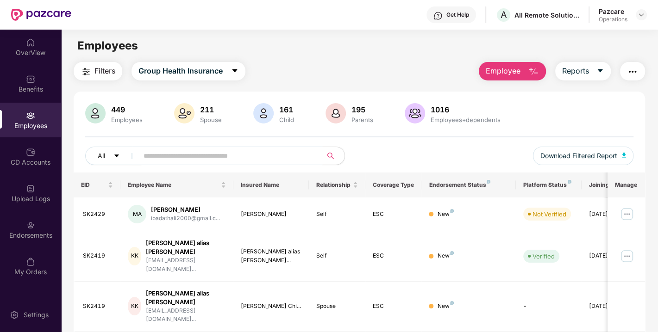
click at [180, 147] on span at bounding box center [227, 156] width 190 height 19
paste input "******"
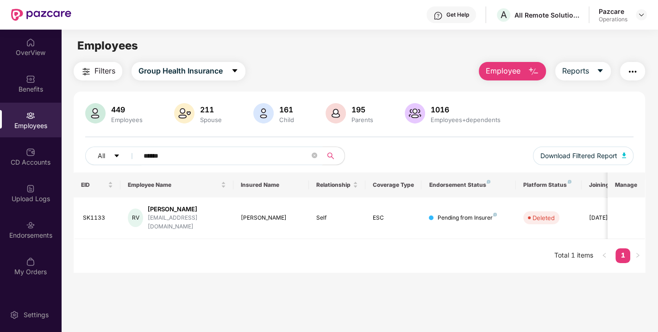
type input "******"
click at [34, 229] on img at bounding box center [30, 225] width 9 height 9
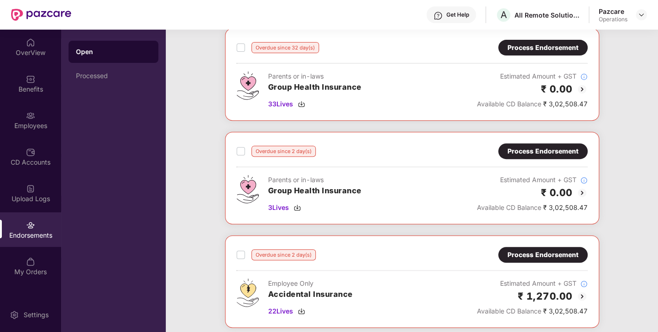
scroll to position [447, 0]
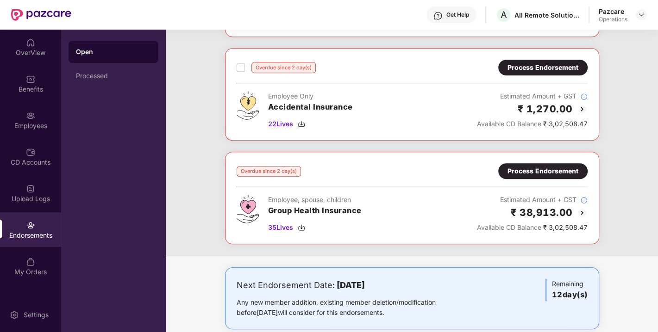
click at [532, 158] on div "Overdue since 2 day(s) Process Endorsement Employee, spouse, children Group Hea…" at bounding box center [412, 198] width 374 height 93
click at [536, 166] on div "Process Endorsement" at bounding box center [542, 171] width 71 height 10
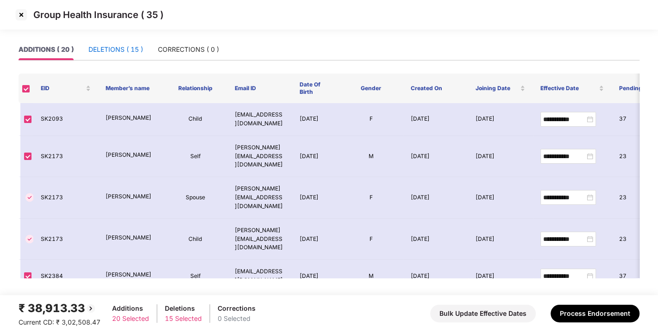
click at [120, 47] on div "DELETIONS ( 15 )" at bounding box center [115, 49] width 55 height 10
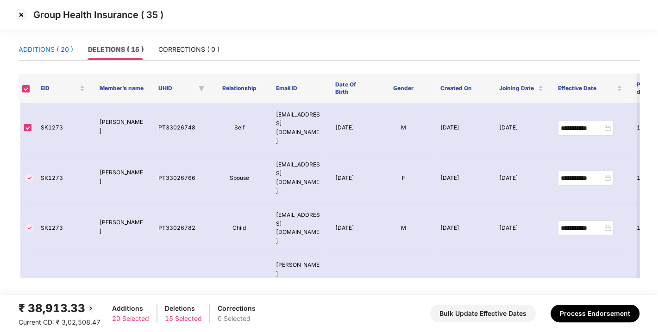
click at [35, 50] on div "ADDITIONS ( 20 )" at bounding box center [46, 49] width 55 height 10
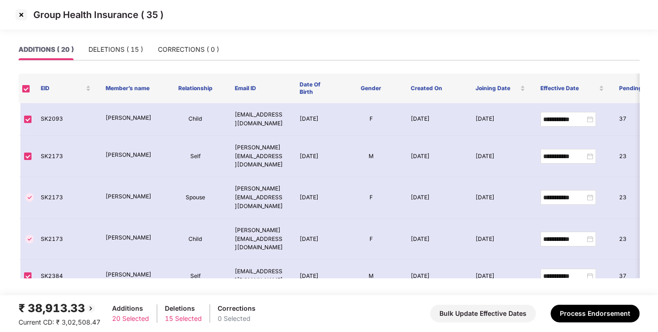
click at [19, 15] on img at bounding box center [21, 14] width 15 height 15
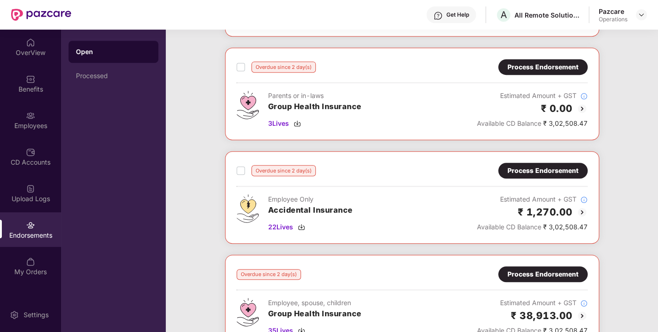
scroll to position [343, 0]
click at [550, 270] on div "Process Endorsement" at bounding box center [542, 275] width 71 height 10
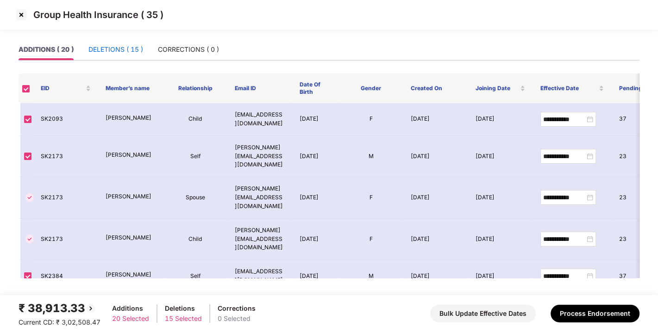
click at [109, 45] on div "DELETIONS ( 15 )" at bounding box center [115, 49] width 55 height 10
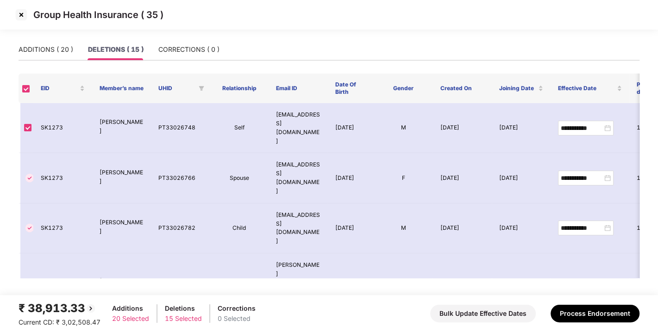
click at [24, 13] on img at bounding box center [21, 14] width 15 height 15
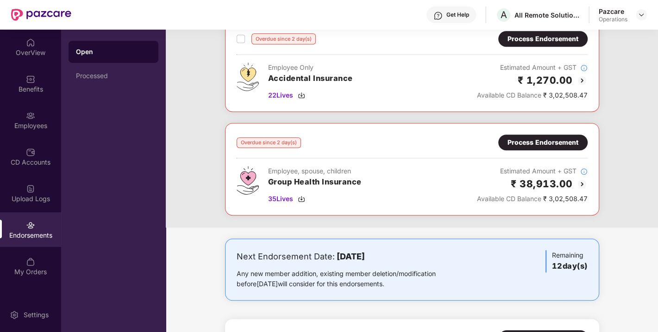
scroll to position [475, 0]
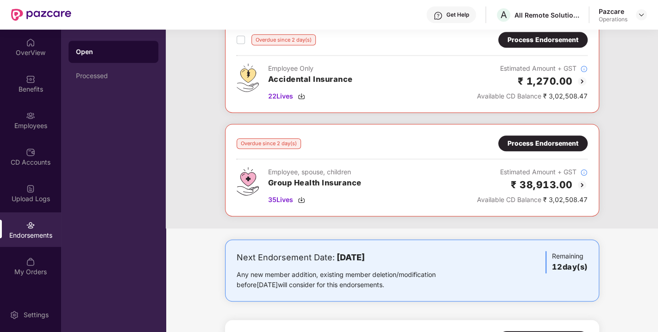
click at [532, 138] on div "Process Endorsement" at bounding box center [542, 143] width 71 height 10
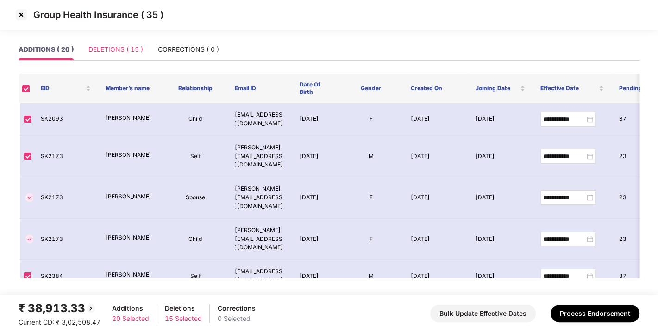
click at [112, 44] on div "DELETIONS ( 15 )" at bounding box center [115, 49] width 55 height 21
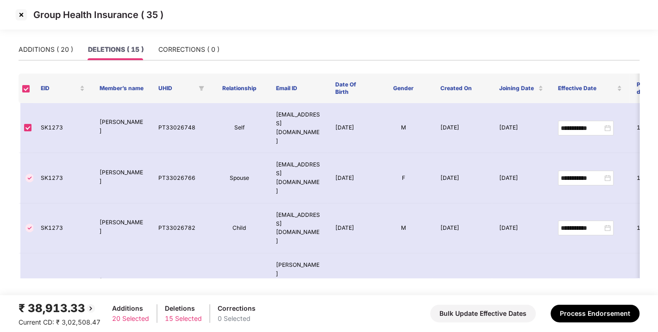
click at [22, 18] on img at bounding box center [21, 14] width 15 height 15
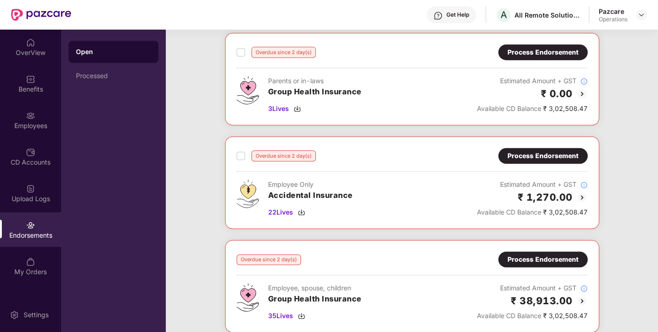
scroll to position [517, 0]
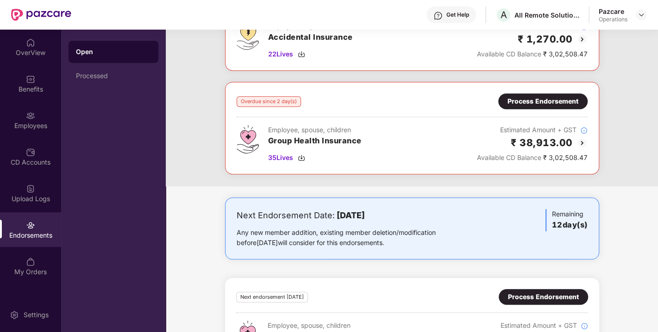
click at [532, 98] on div "Process Endorsement" at bounding box center [542, 101] width 71 height 10
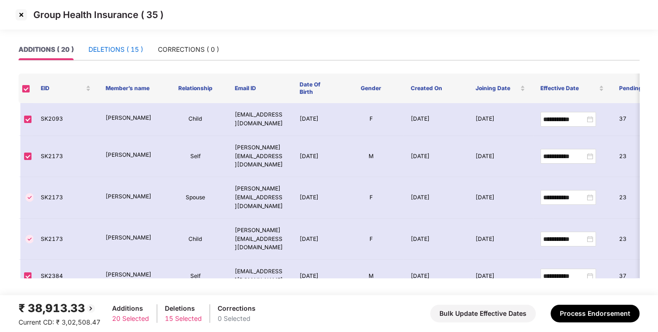
click at [109, 53] on div "DELETIONS ( 15 )" at bounding box center [115, 49] width 55 height 10
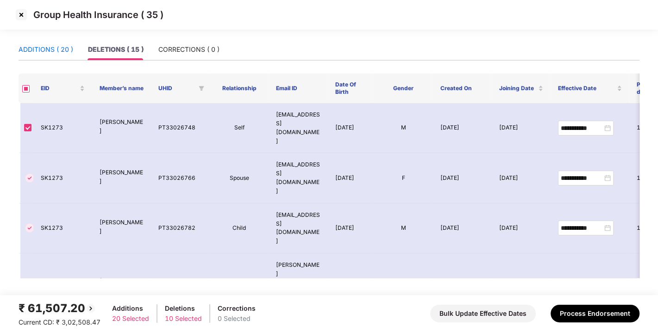
click at [50, 46] on div "ADDITIONS ( 20 )" at bounding box center [46, 49] width 55 height 10
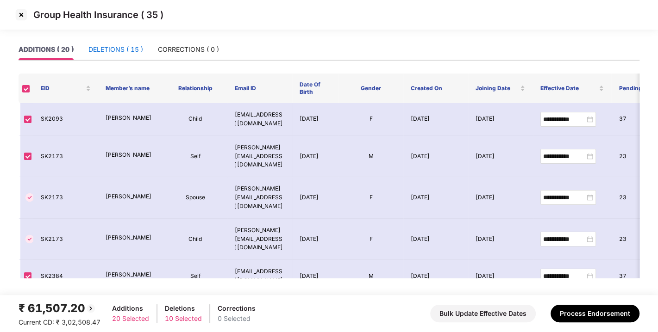
click at [140, 45] on div "DELETIONS ( 15 )" at bounding box center [115, 49] width 55 height 10
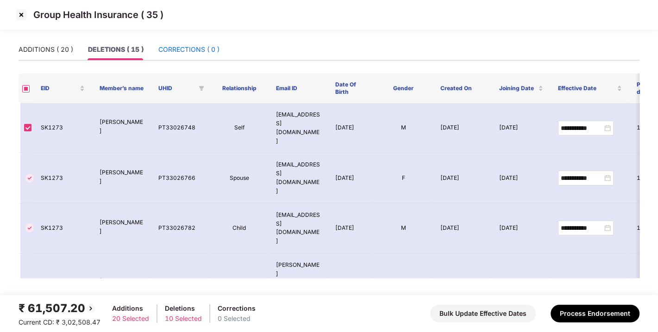
click at [184, 45] on div "CORRECTIONS ( 0 )" at bounding box center [188, 49] width 61 height 10
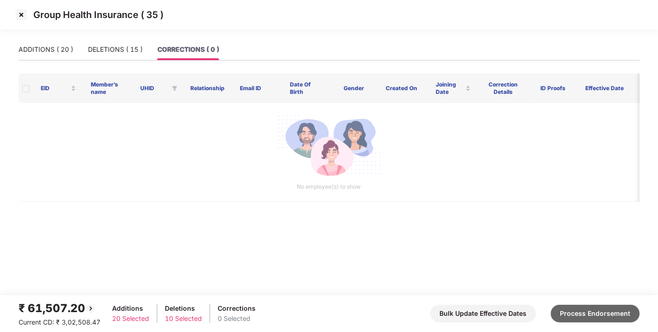
click at [575, 308] on button "Process Endorsement" at bounding box center [594, 314] width 89 height 18
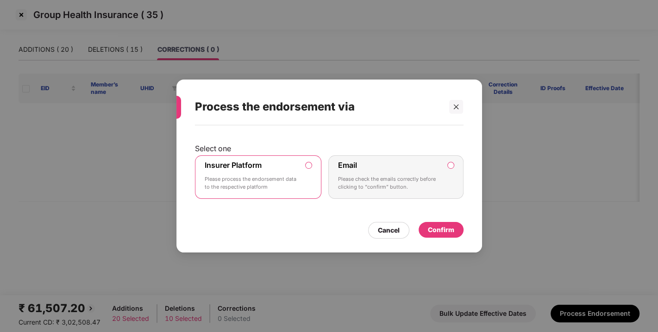
click at [439, 227] on div "Confirm" at bounding box center [441, 230] width 26 height 10
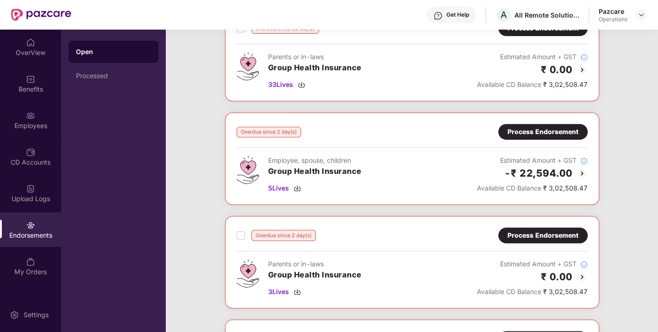
scroll to position [271, 0]
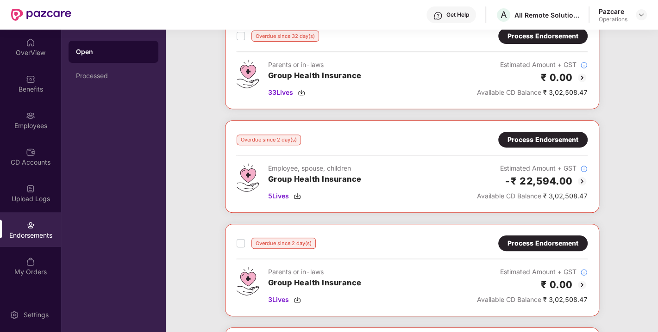
click at [534, 138] on div "Process Endorsement" at bounding box center [542, 140] width 71 height 10
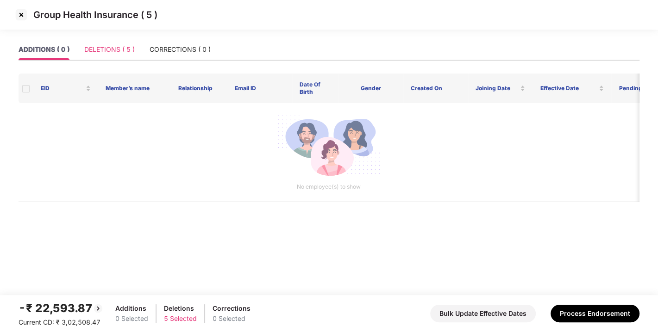
click at [106, 41] on div "DELETIONS ( 5 )" at bounding box center [109, 49] width 50 height 21
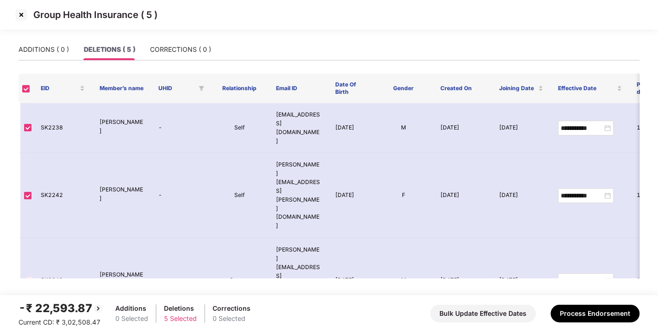
click at [17, 14] on img at bounding box center [21, 14] width 15 height 15
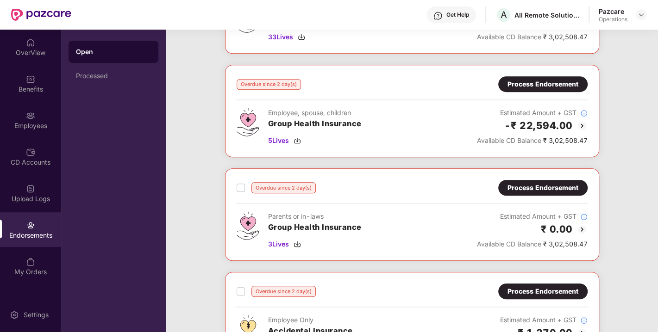
scroll to position [311, 0]
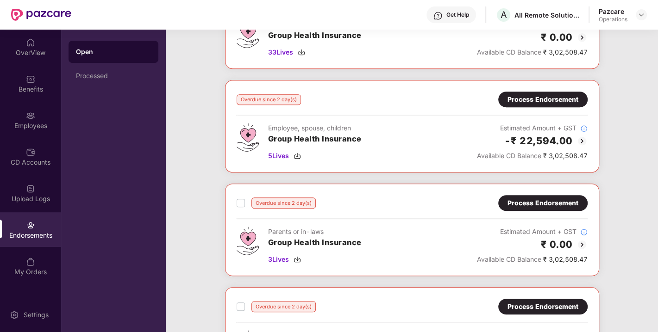
click at [546, 96] on div "Process Endorsement" at bounding box center [542, 99] width 71 height 10
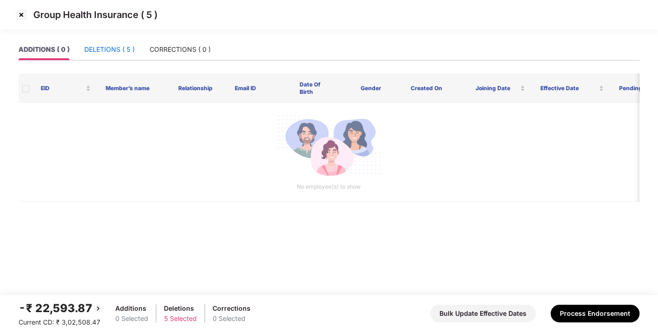
click at [100, 47] on div "DELETIONS ( 5 )" at bounding box center [109, 49] width 50 height 10
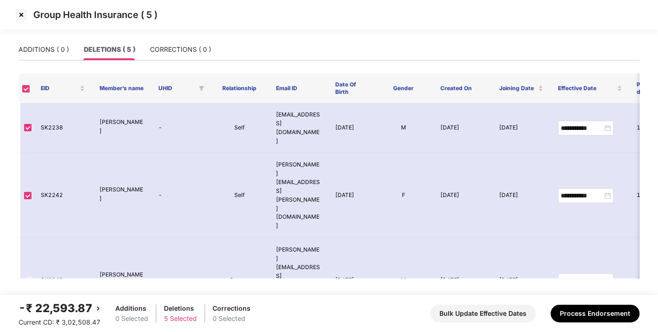
click at [19, 13] on img at bounding box center [21, 14] width 15 height 15
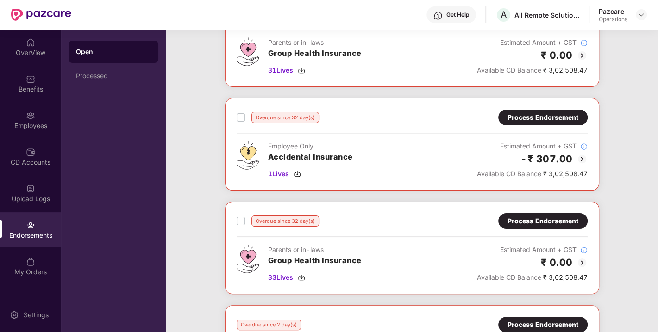
scroll to position [87, 0]
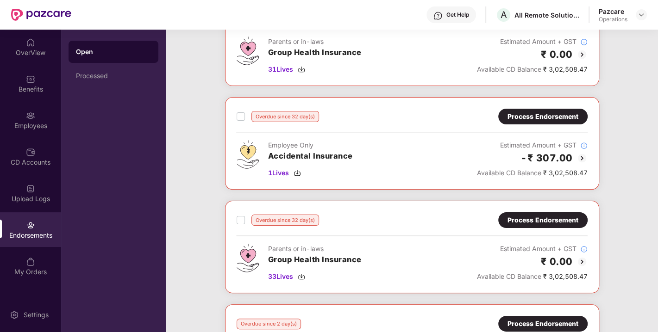
click at [541, 129] on div "Overdue since 32 day(s) Process Endorsement Employee Only Accidental Insurance …" at bounding box center [411, 143] width 351 height 69
click at [524, 112] on div "Process Endorsement" at bounding box center [542, 117] width 71 height 10
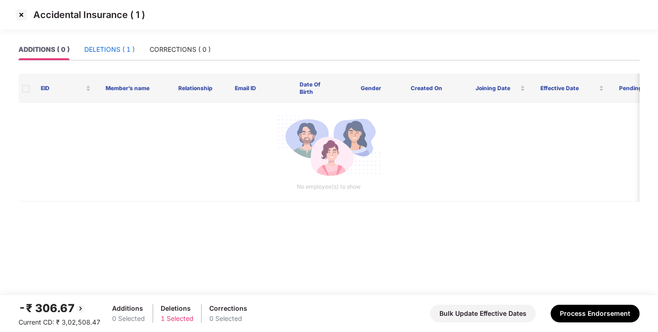
click at [111, 47] on div "DELETIONS ( 1 )" at bounding box center [109, 49] width 50 height 10
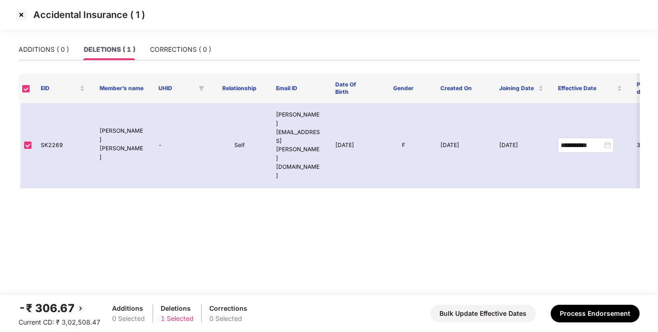
click at [20, 18] on img at bounding box center [21, 14] width 15 height 15
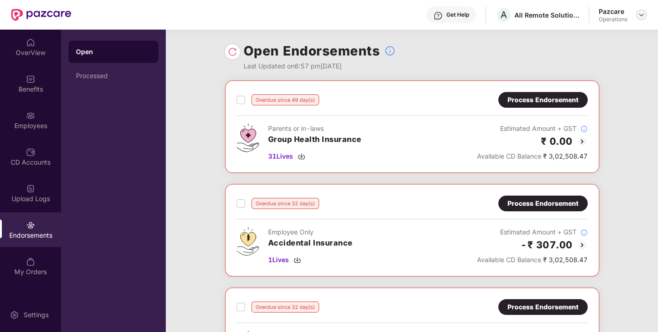
click at [640, 11] on img at bounding box center [640, 14] width 7 height 7
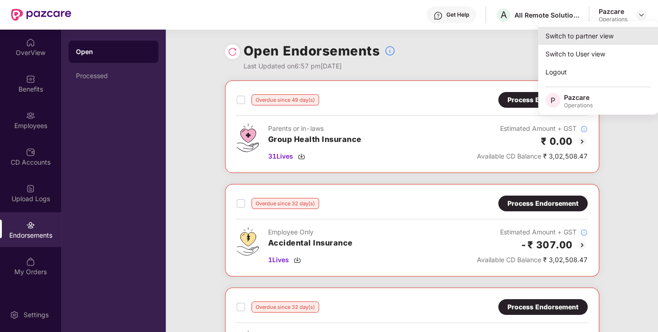
click at [591, 37] on div "Switch to partner view" at bounding box center [598, 36] width 120 height 18
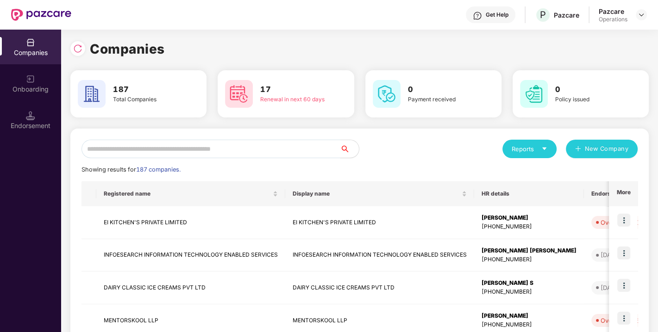
click at [226, 148] on input "text" at bounding box center [210, 149] width 259 height 19
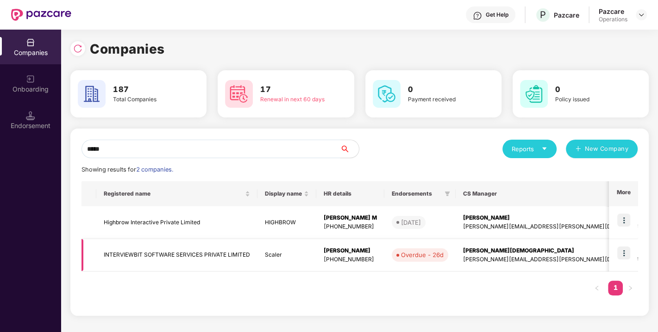
type input "*****"
click at [619, 254] on img at bounding box center [623, 253] width 13 height 13
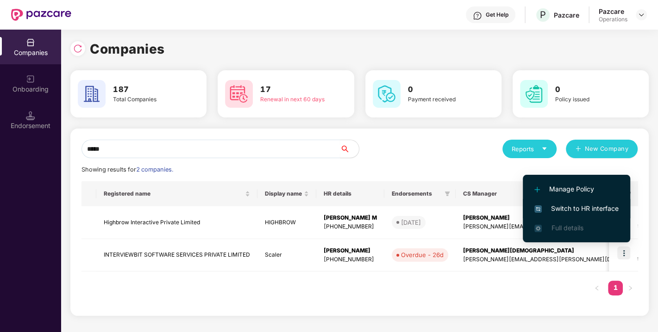
click at [564, 209] on span "Switch to HR interface" at bounding box center [576, 209] width 84 height 10
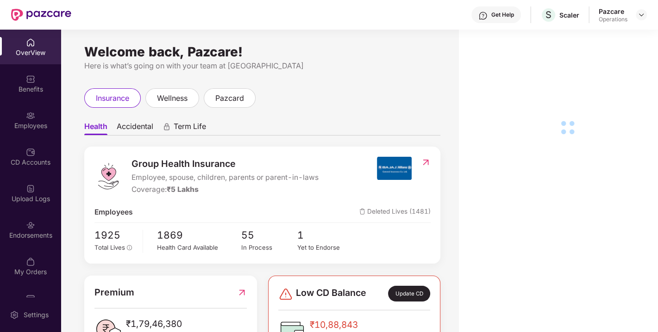
click at [30, 231] on div "Endorsements" at bounding box center [30, 235] width 61 height 9
